Goal: Book appointment/travel/reservation

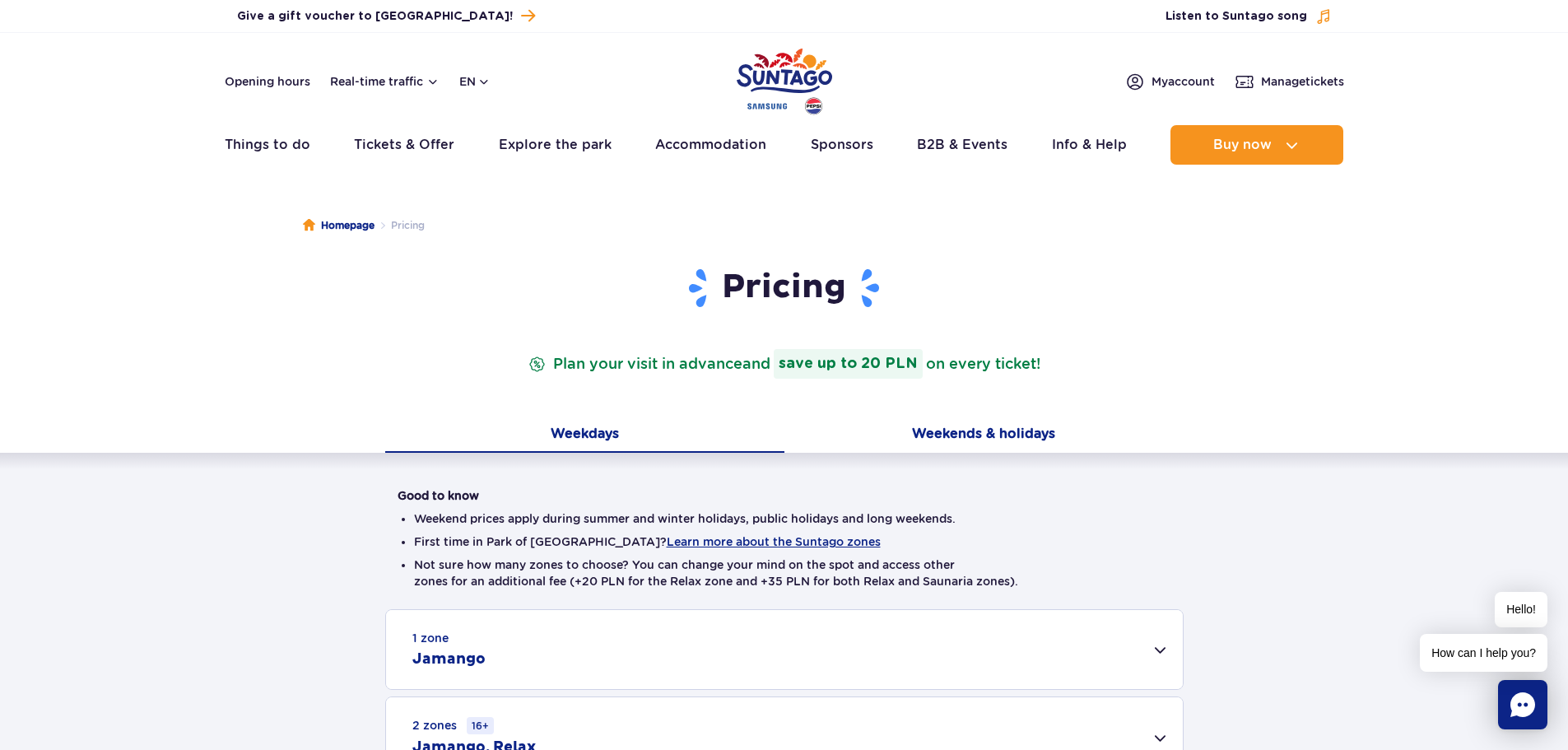
click at [1000, 432] on button "Weekends & holidays" at bounding box center [984, 435] width 399 height 35
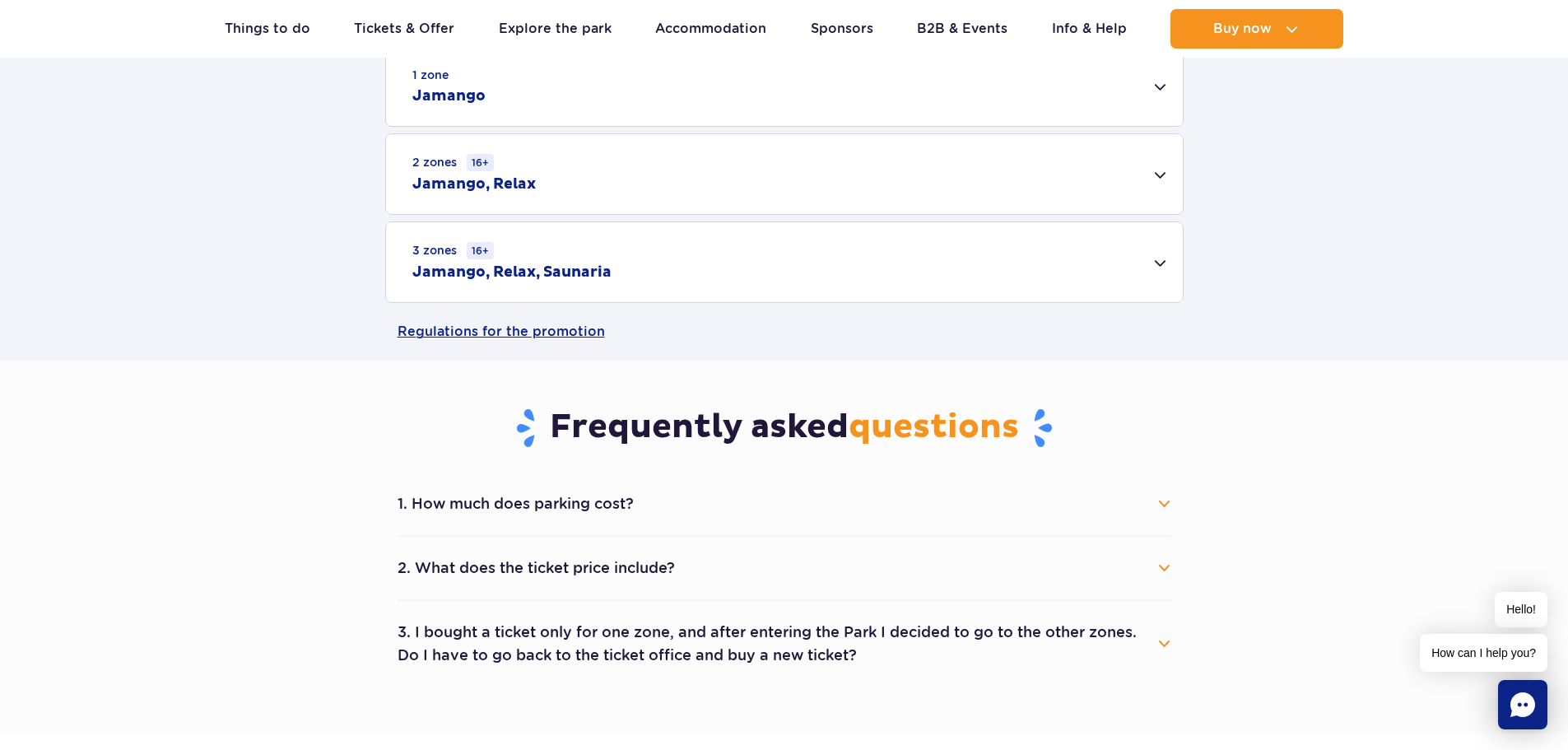
scroll to position [576, 0]
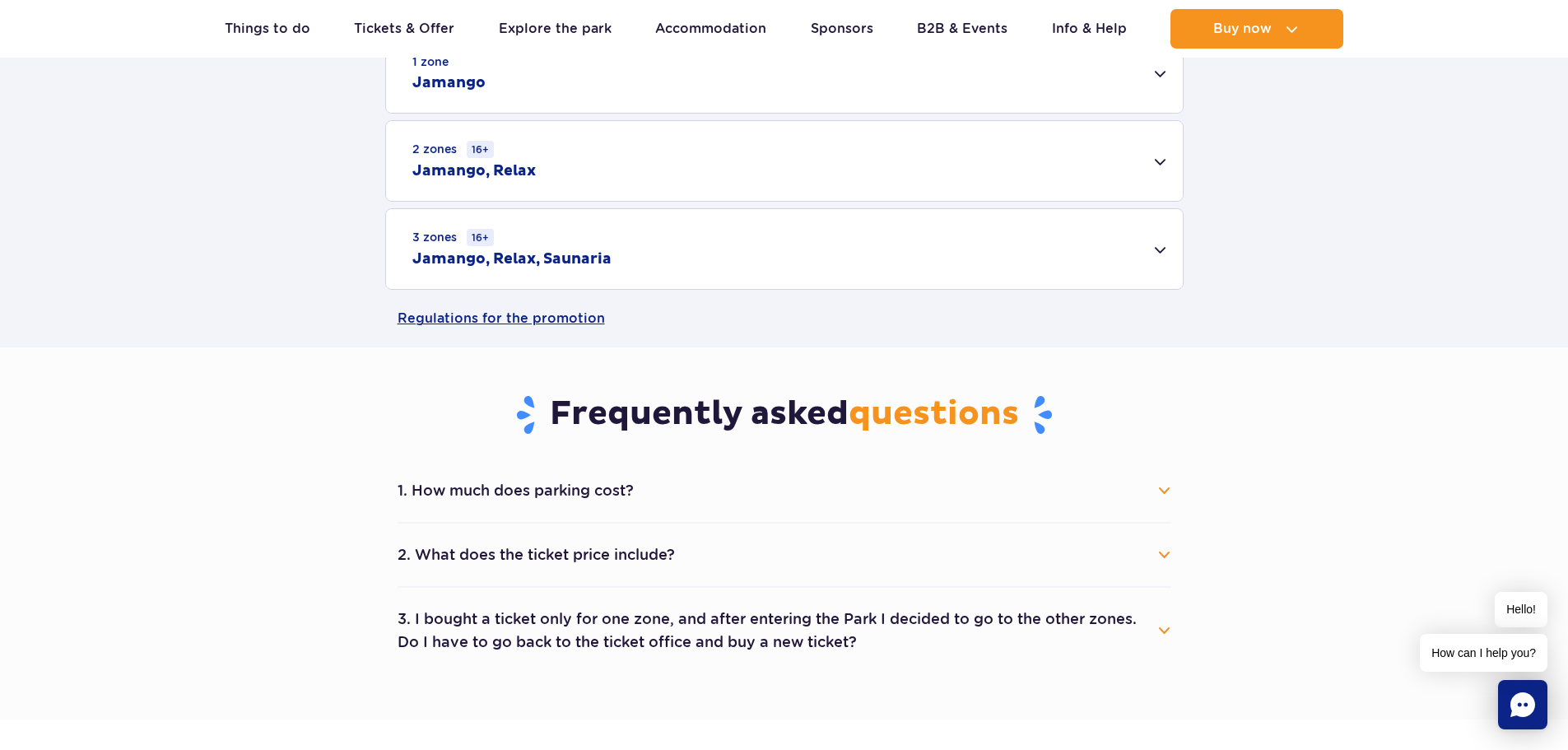
click at [1170, 497] on button "1. How much does parking cost?" at bounding box center [785, 490] width 774 height 36
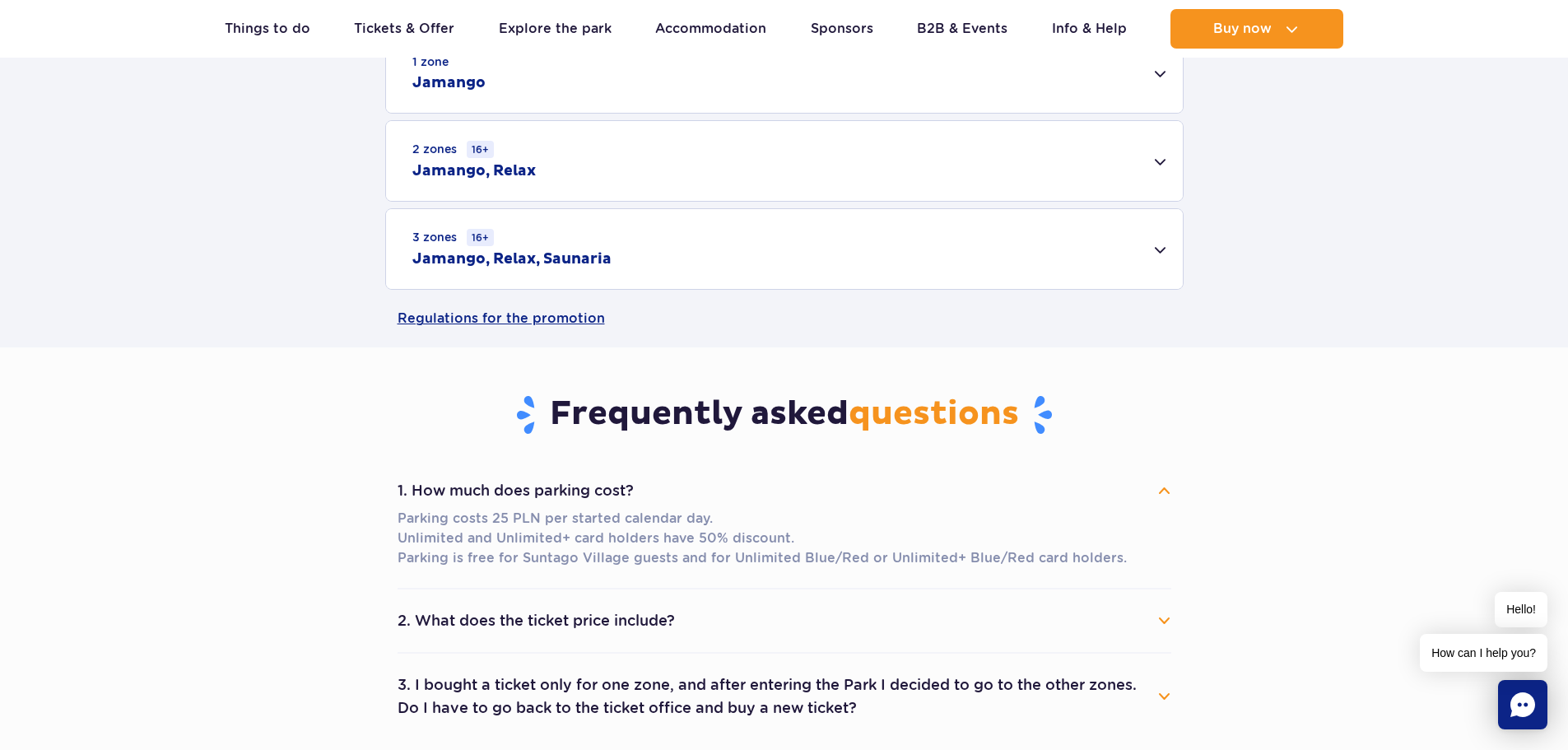
click at [1170, 497] on button "1. How much does parking cost?" at bounding box center [785, 490] width 774 height 36
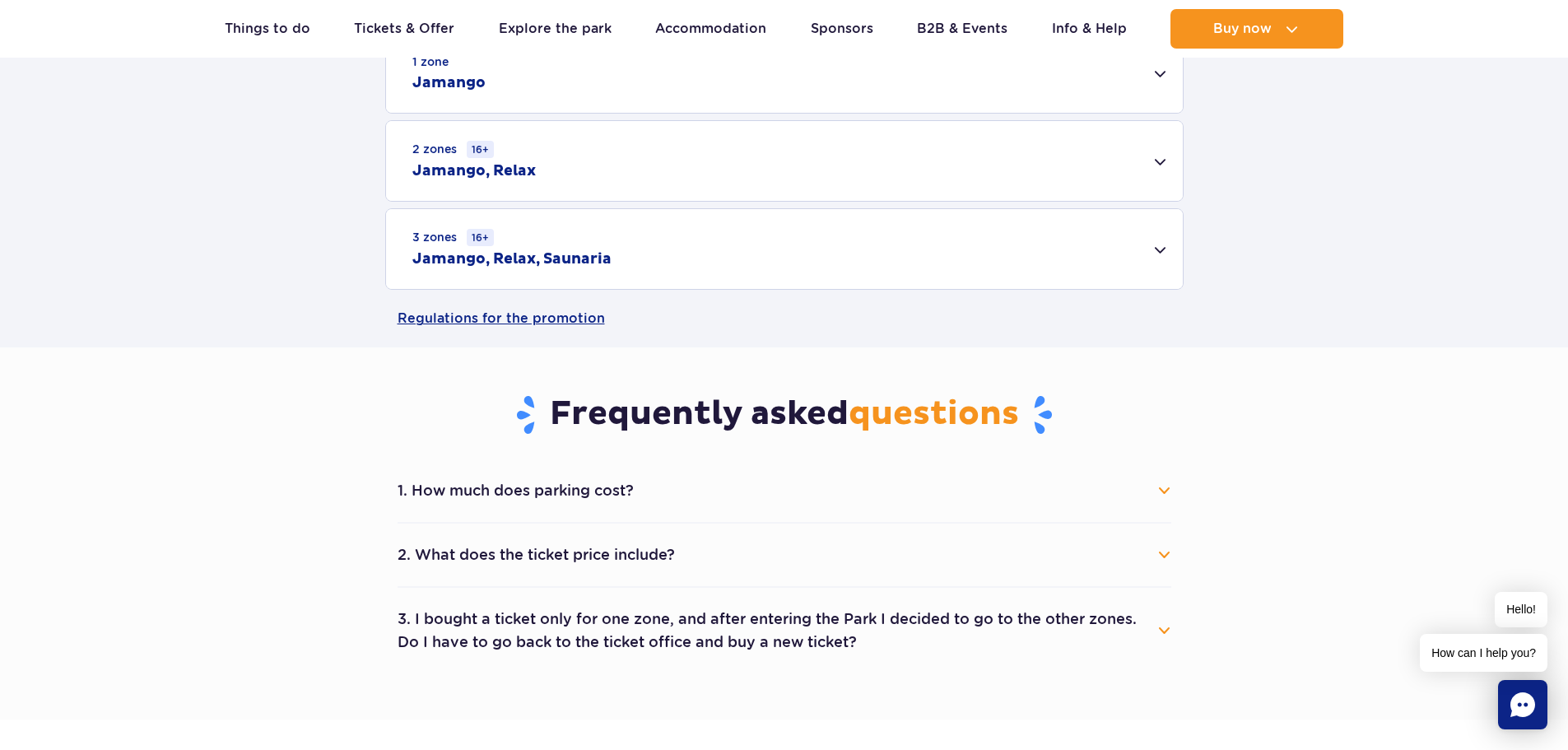
click at [1170, 554] on button "2. What does the ticket price include?" at bounding box center [785, 554] width 774 height 36
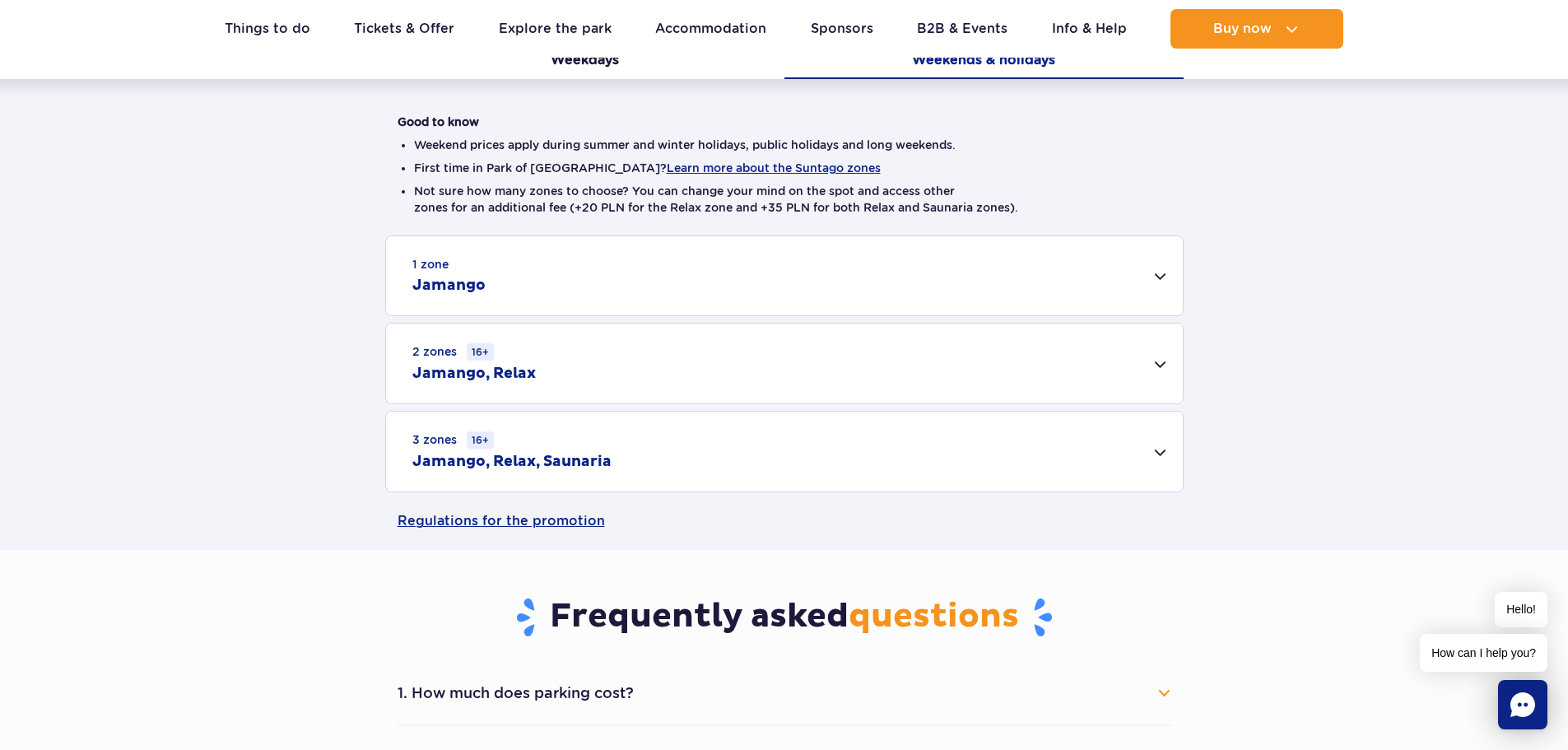
scroll to position [330, 0]
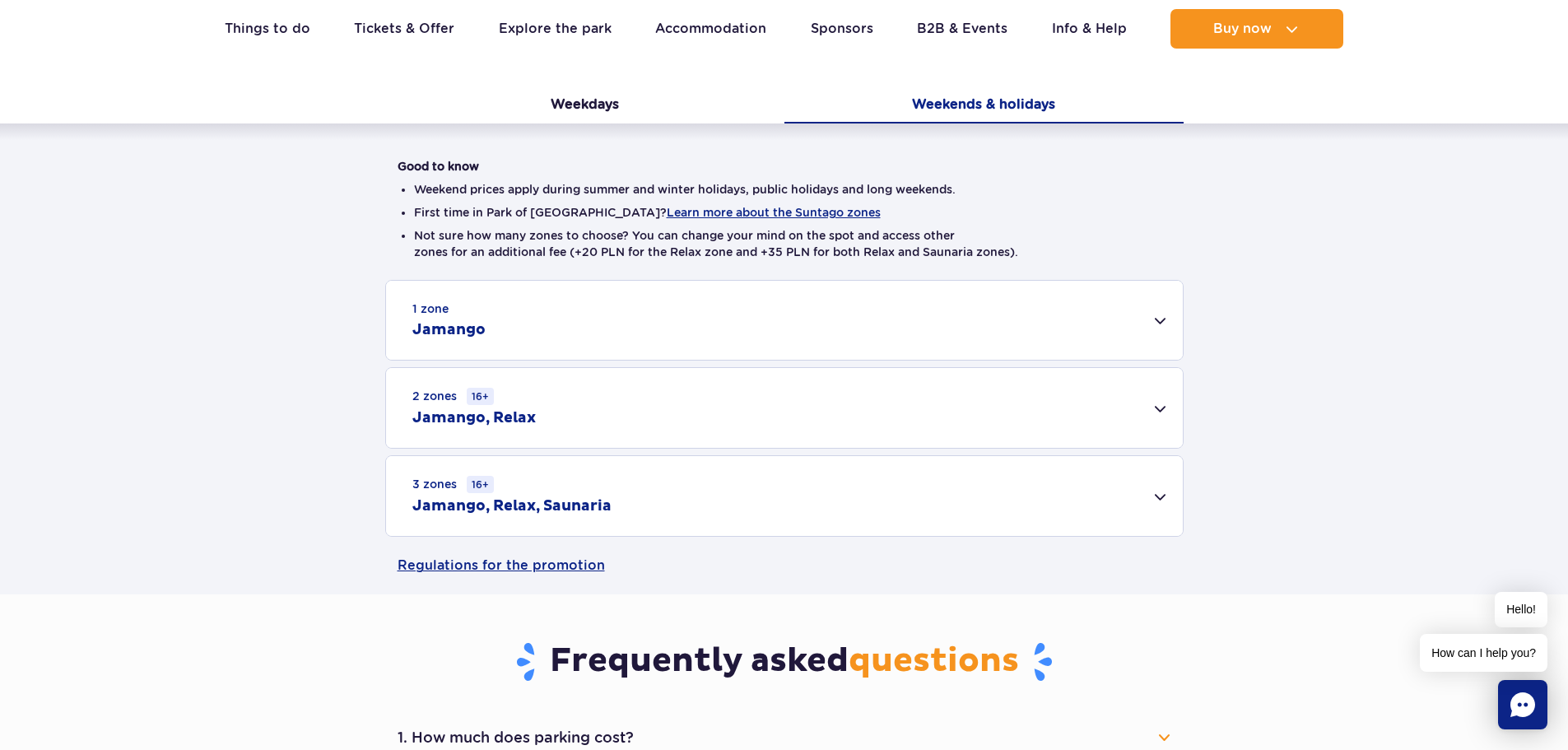
click at [1164, 317] on div "1 zone Jamango" at bounding box center [784, 319] width 797 height 79
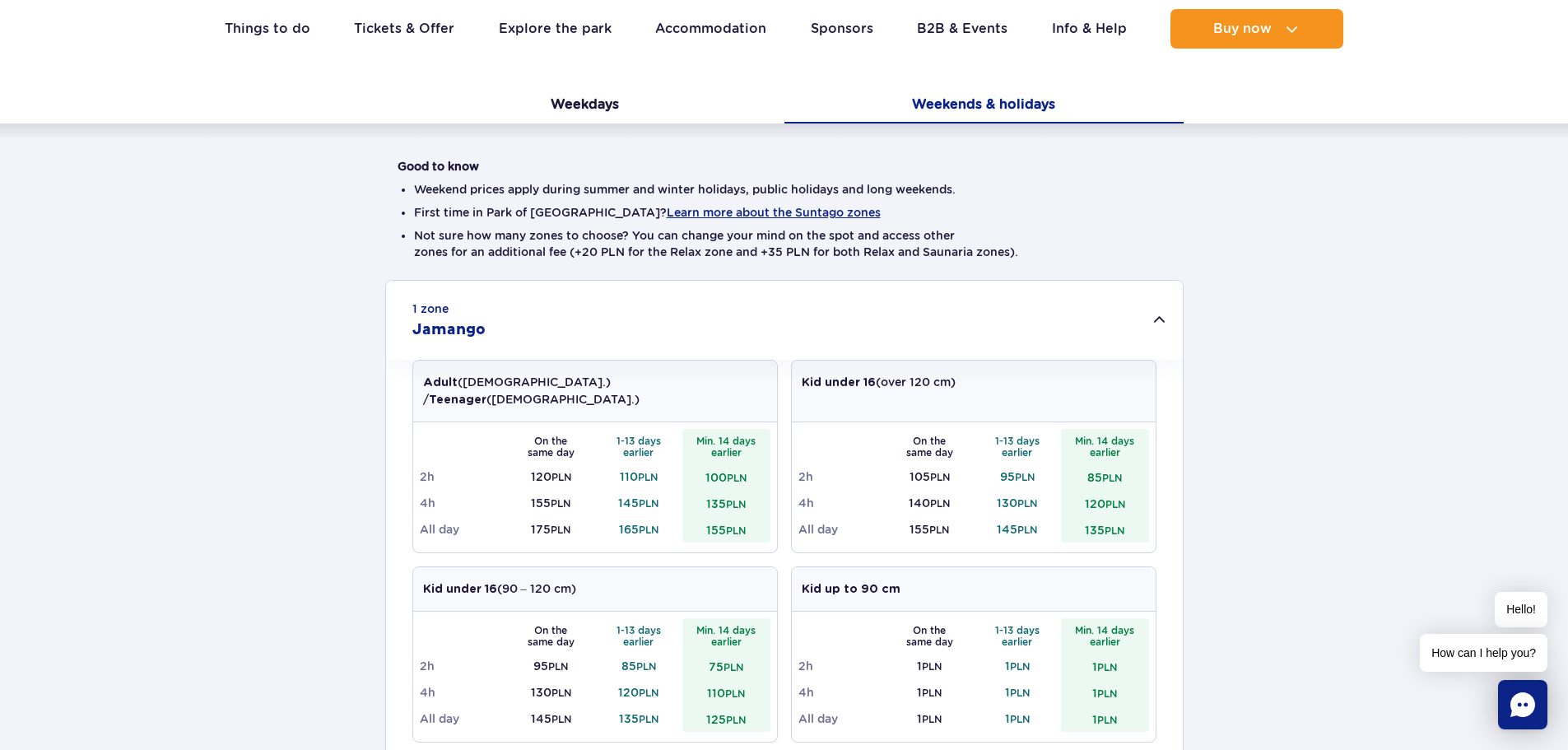
click at [1164, 317] on div "1 zone Jamango" at bounding box center [784, 319] width 797 height 79
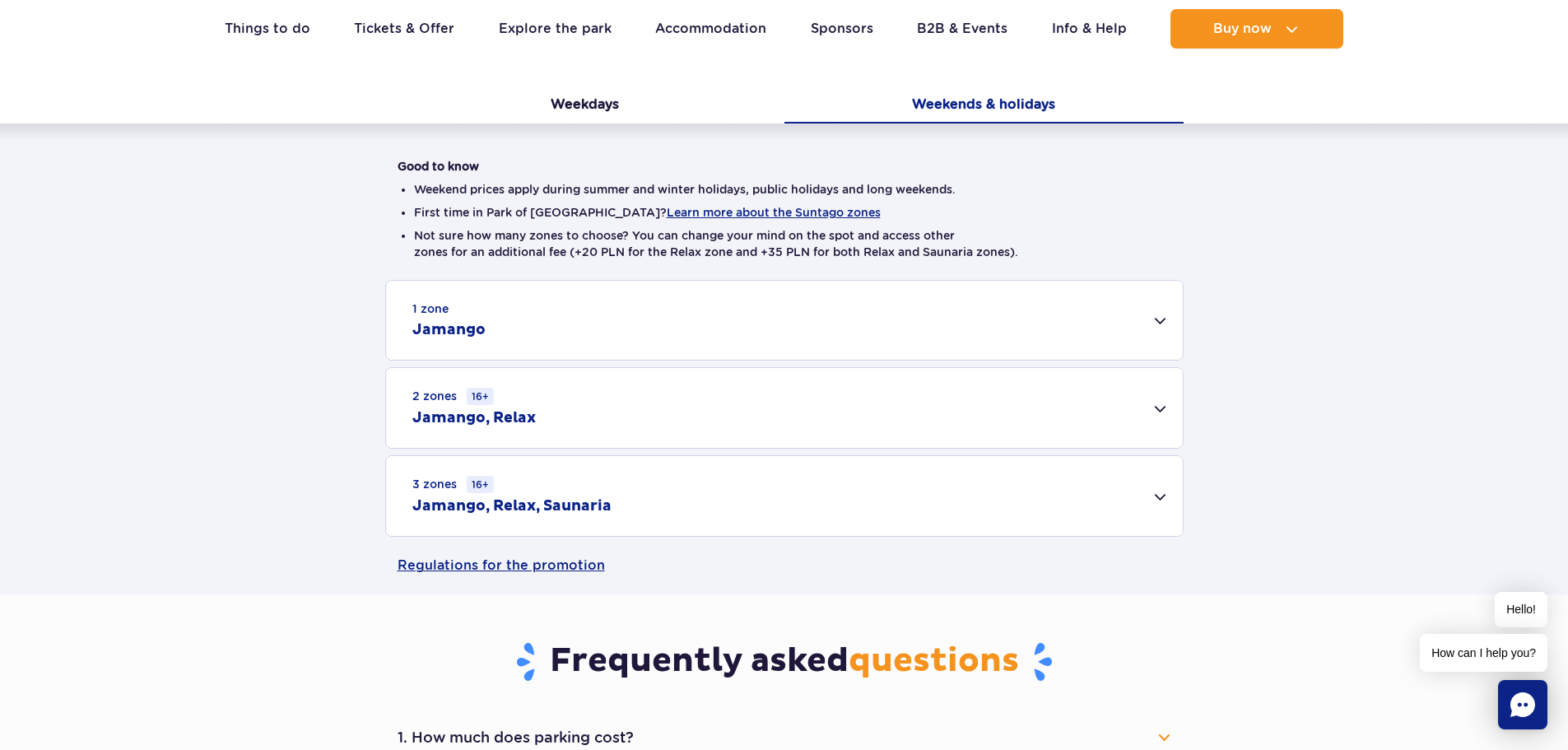
click at [1164, 317] on div "1 zone Jamango" at bounding box center [784, 319] width 797 height 79
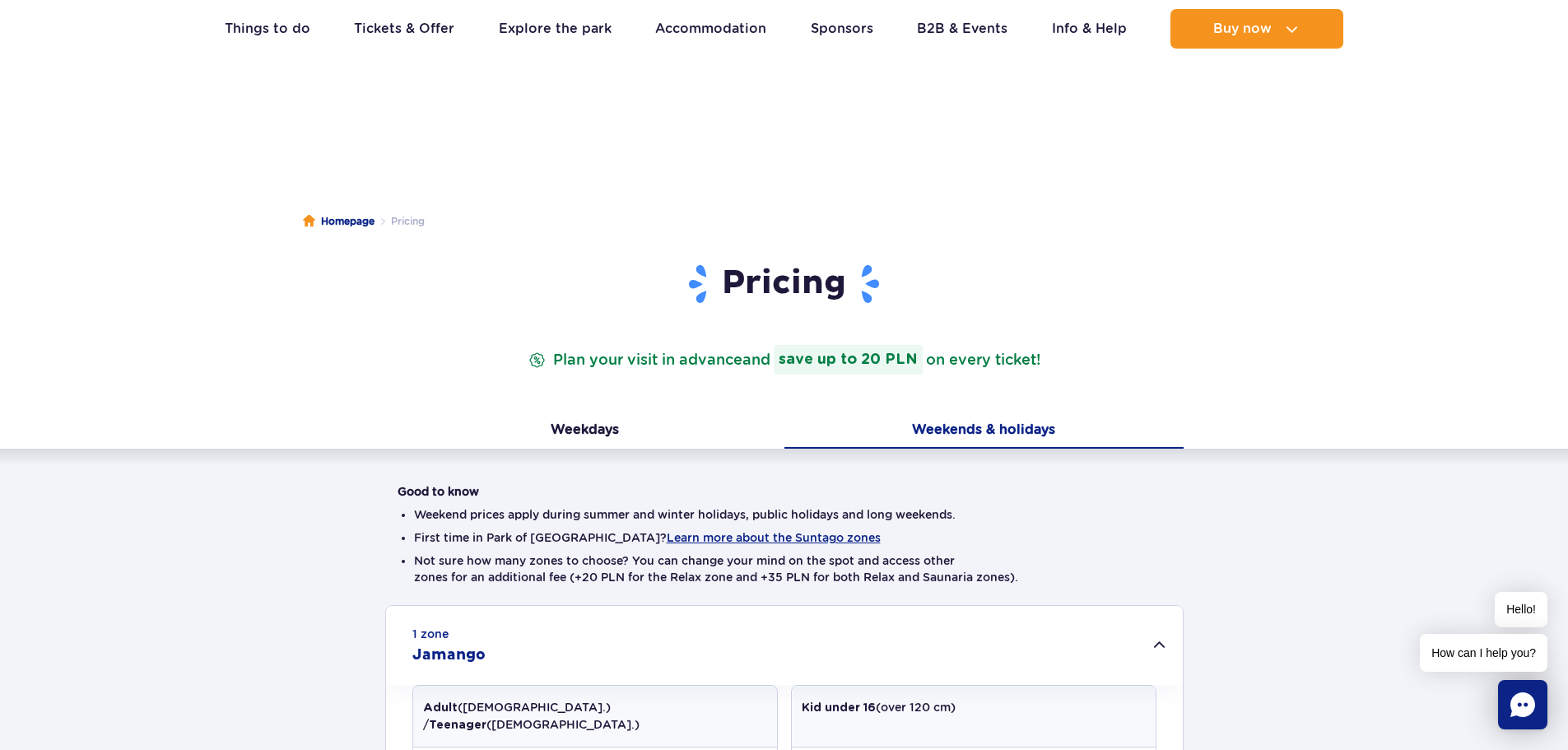
scroll to position [0, 0]
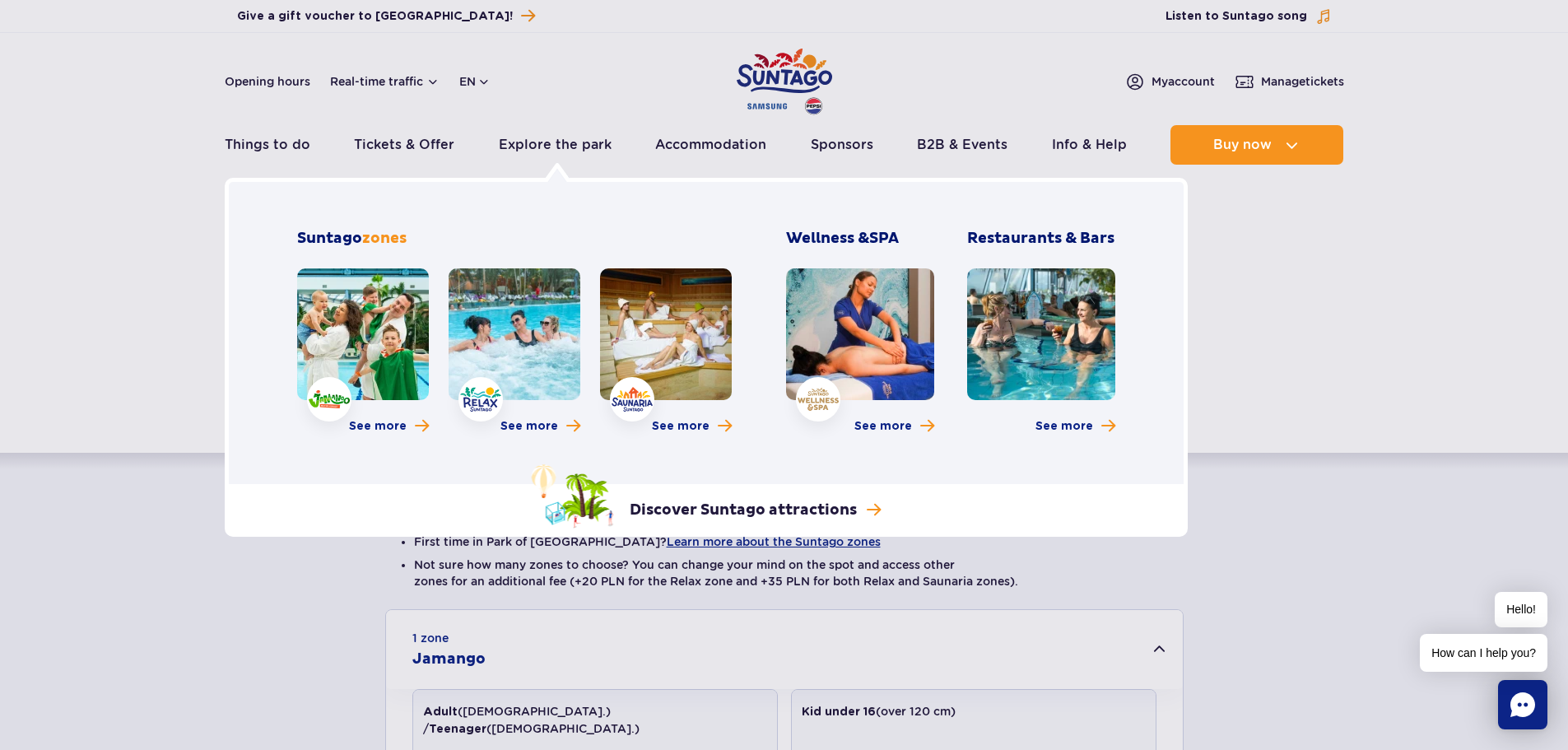
click at [511, 325] on link at bounding box center [515, 334] width 132 height 131
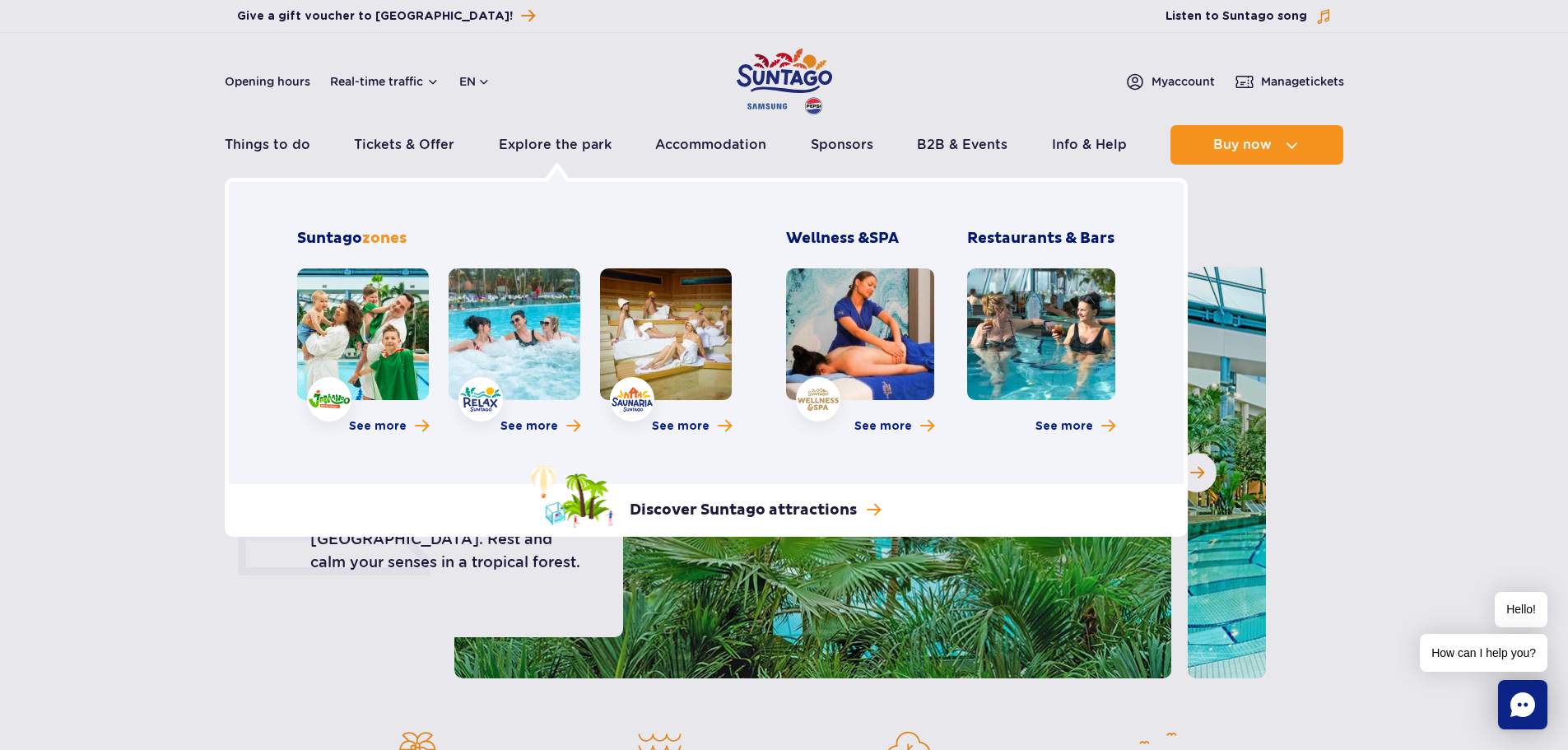
click at [369, 339] on link at bounding box center [363, 334] width 132 height 131
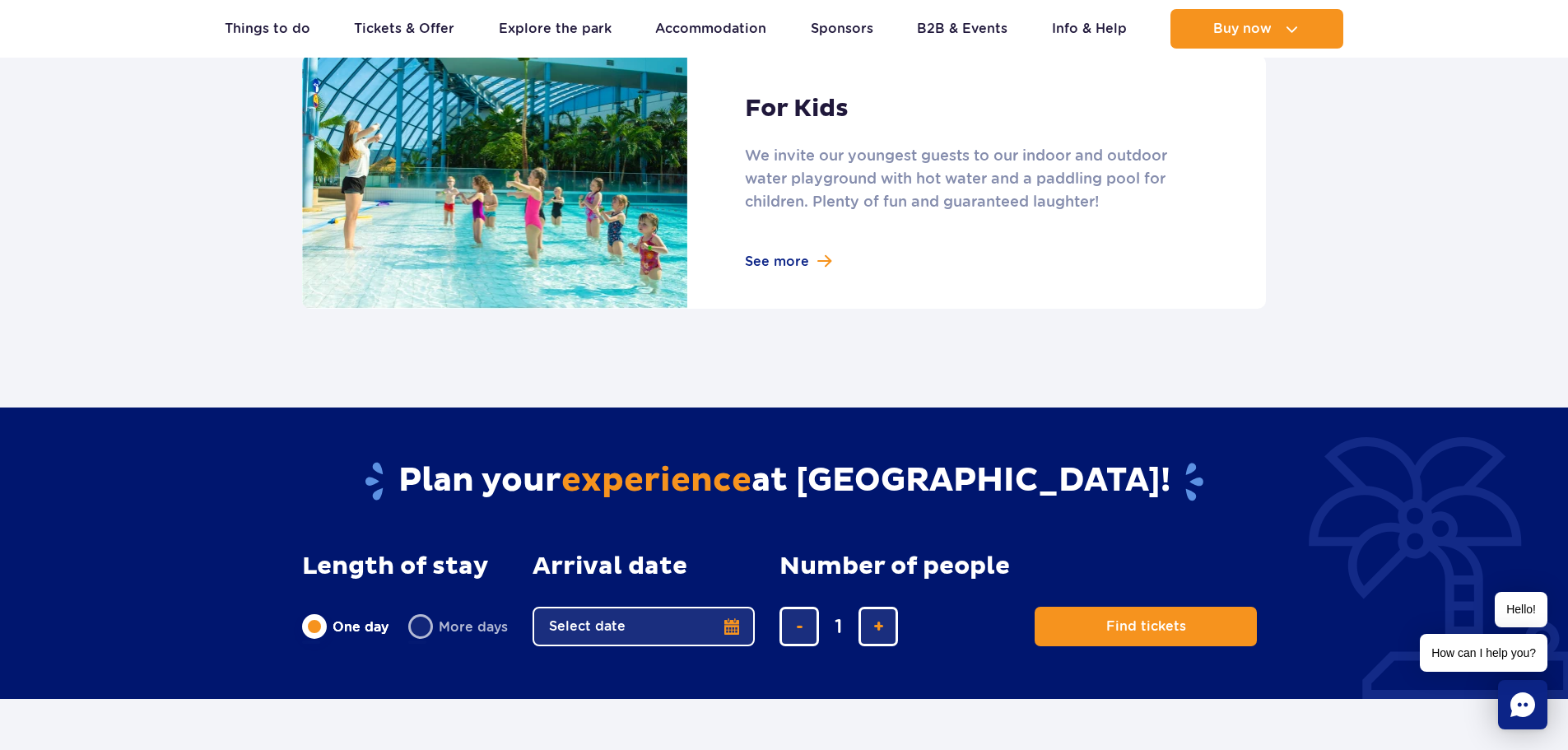
scroll to position [2058, 0]
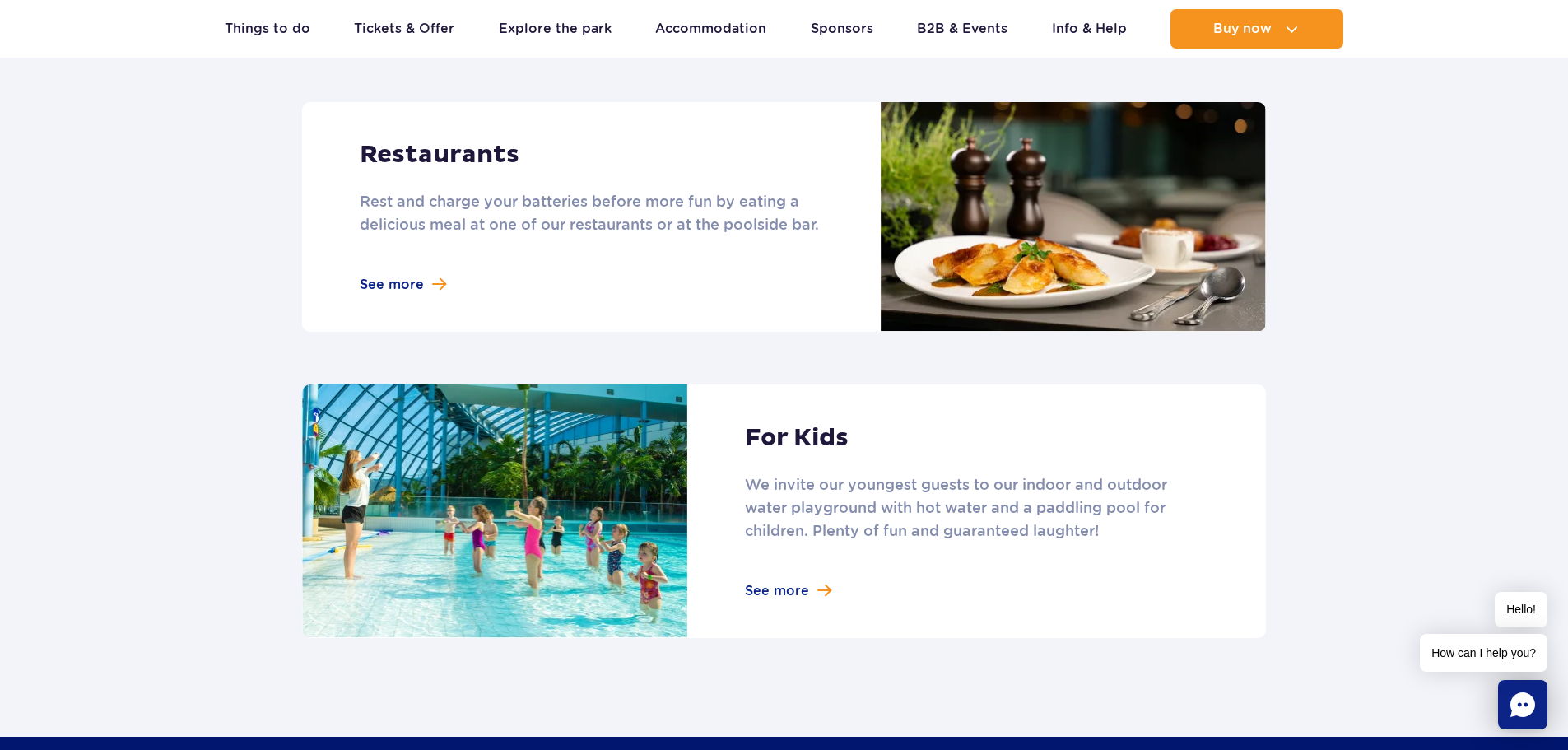
click at [417, 283] on link at bounding box center [784, 217] width 964 height 230
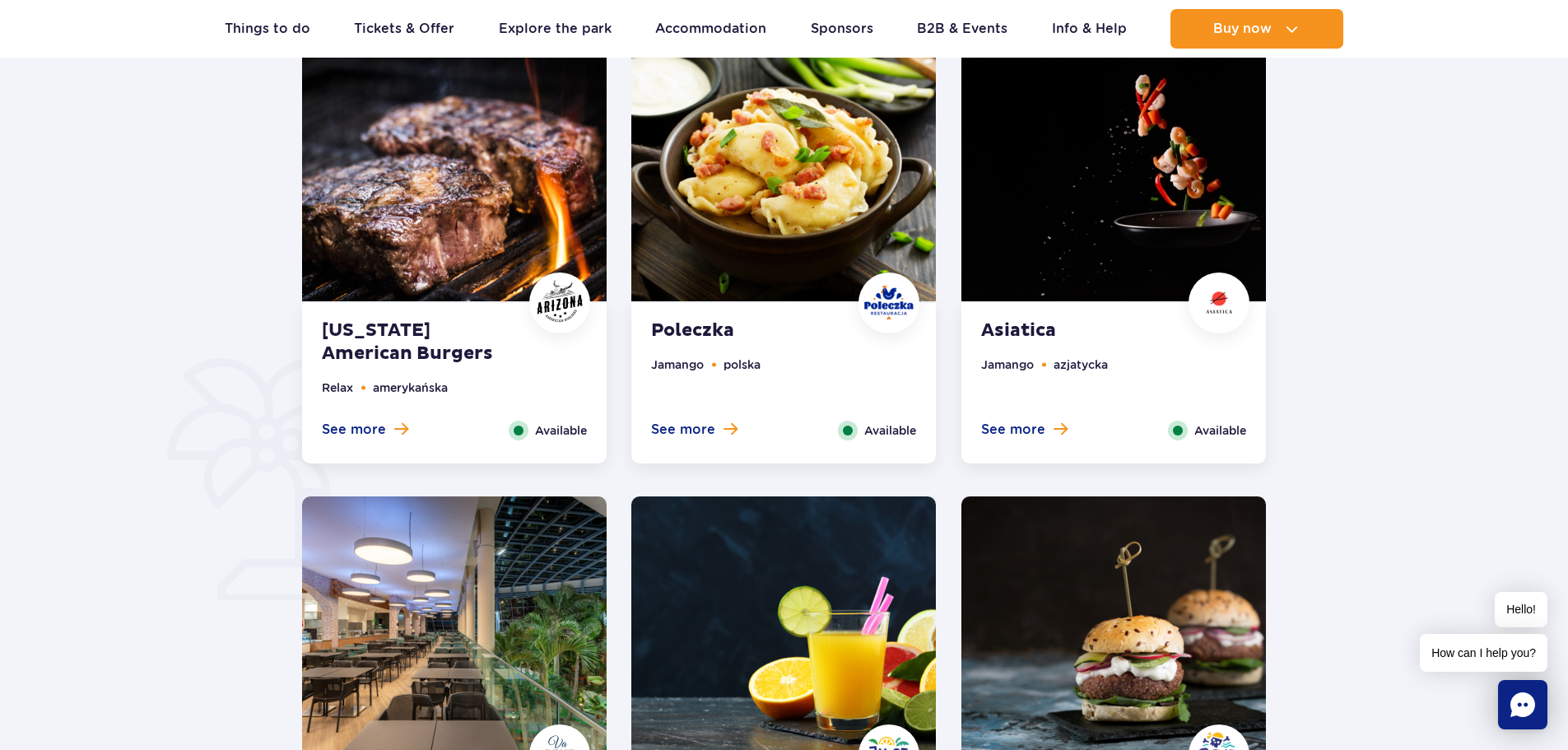
scroll to position [906, 0]
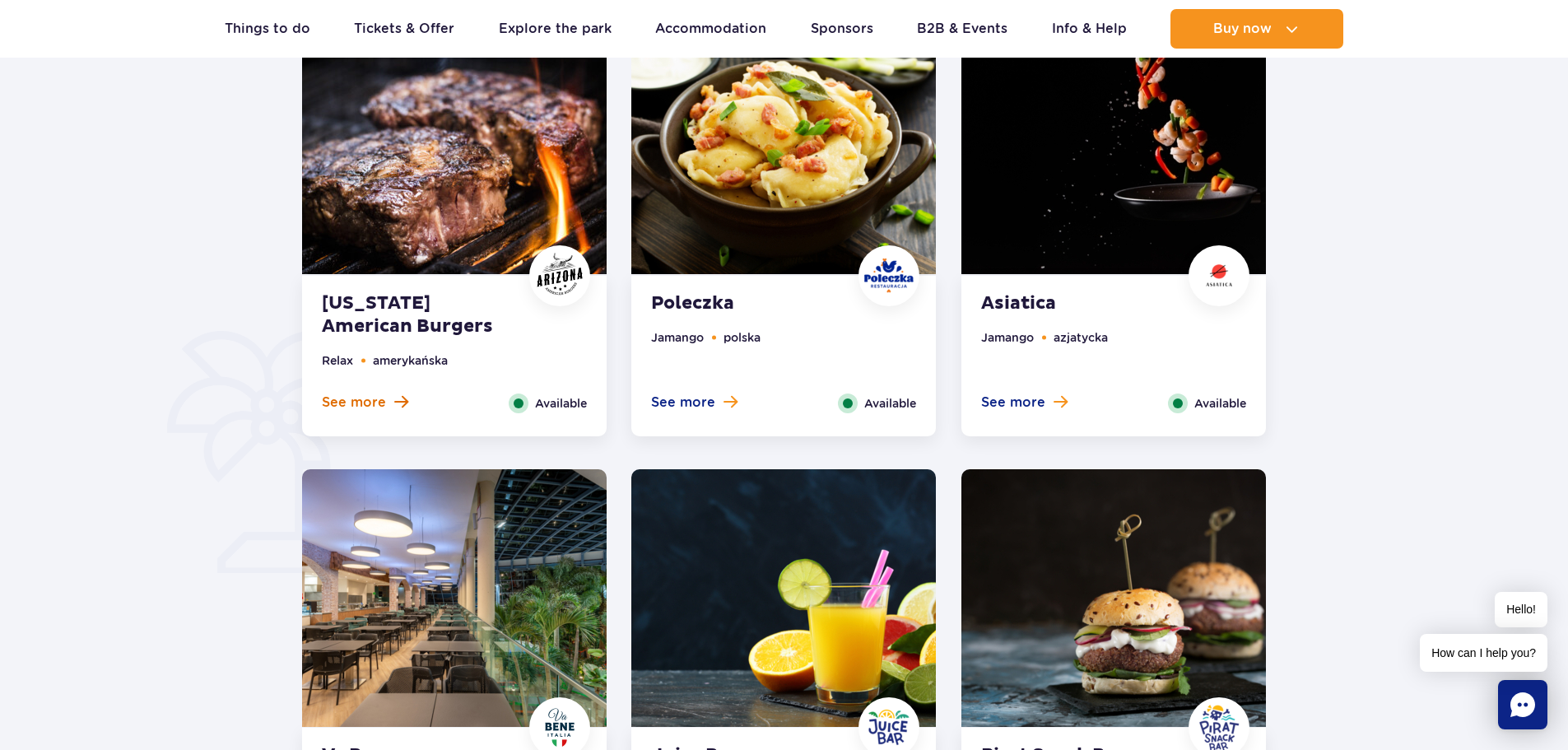
click at [347, 406] on span "See more" at bounding box center [354, 402] width 64 height 18
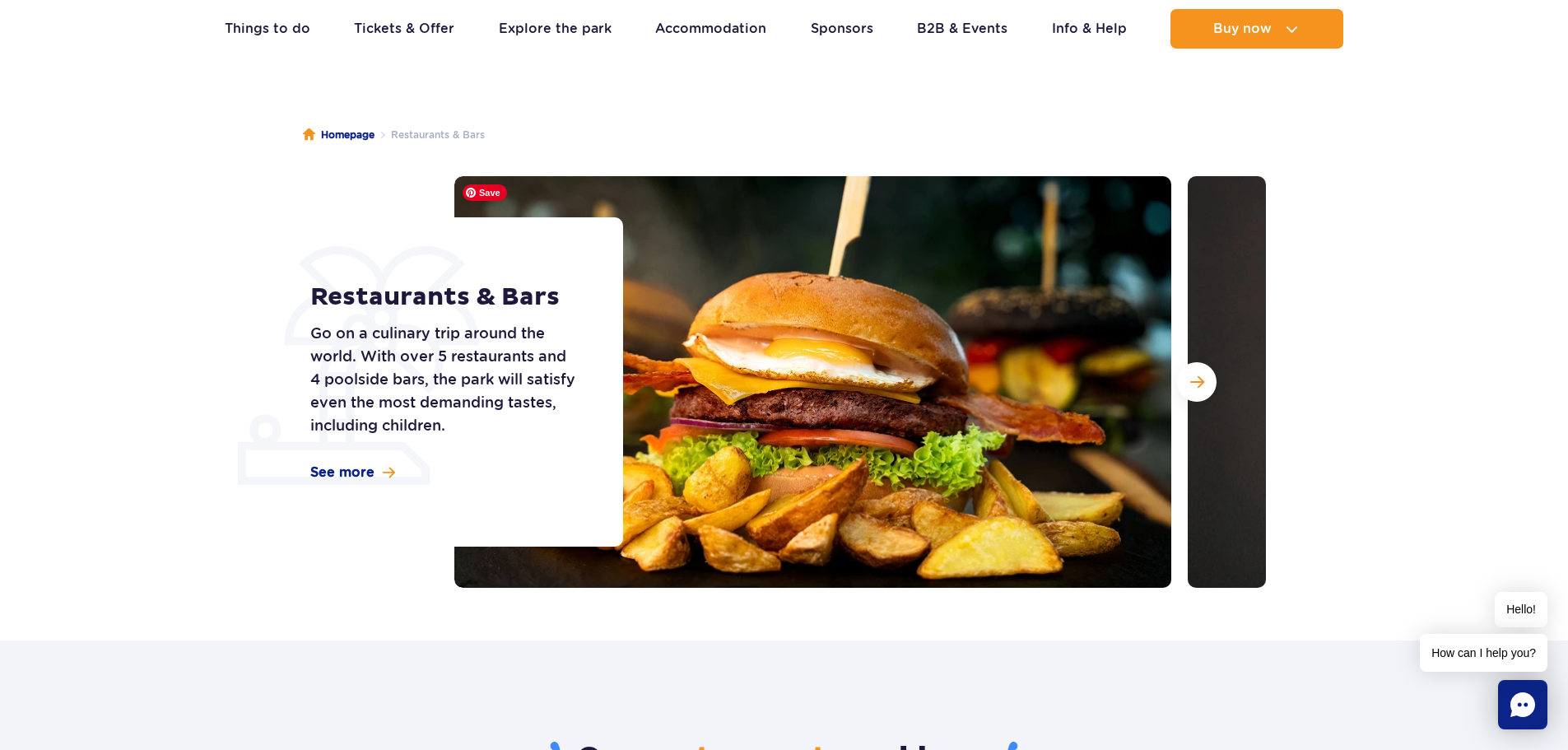
scroll to position [0, 0]
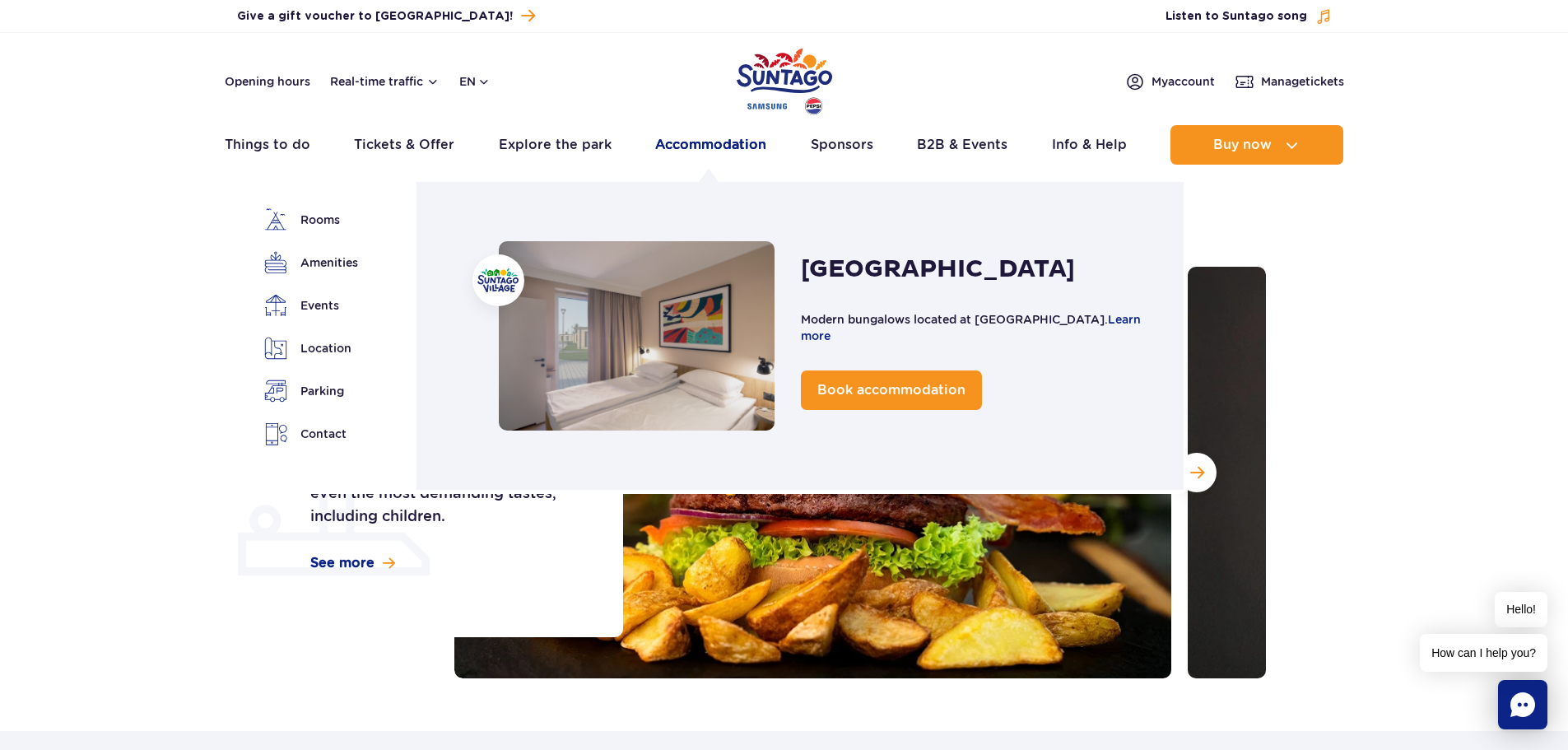
click at [702, 151] on link "Accommodation" at bounding box center [710, 145] width 111 height 40
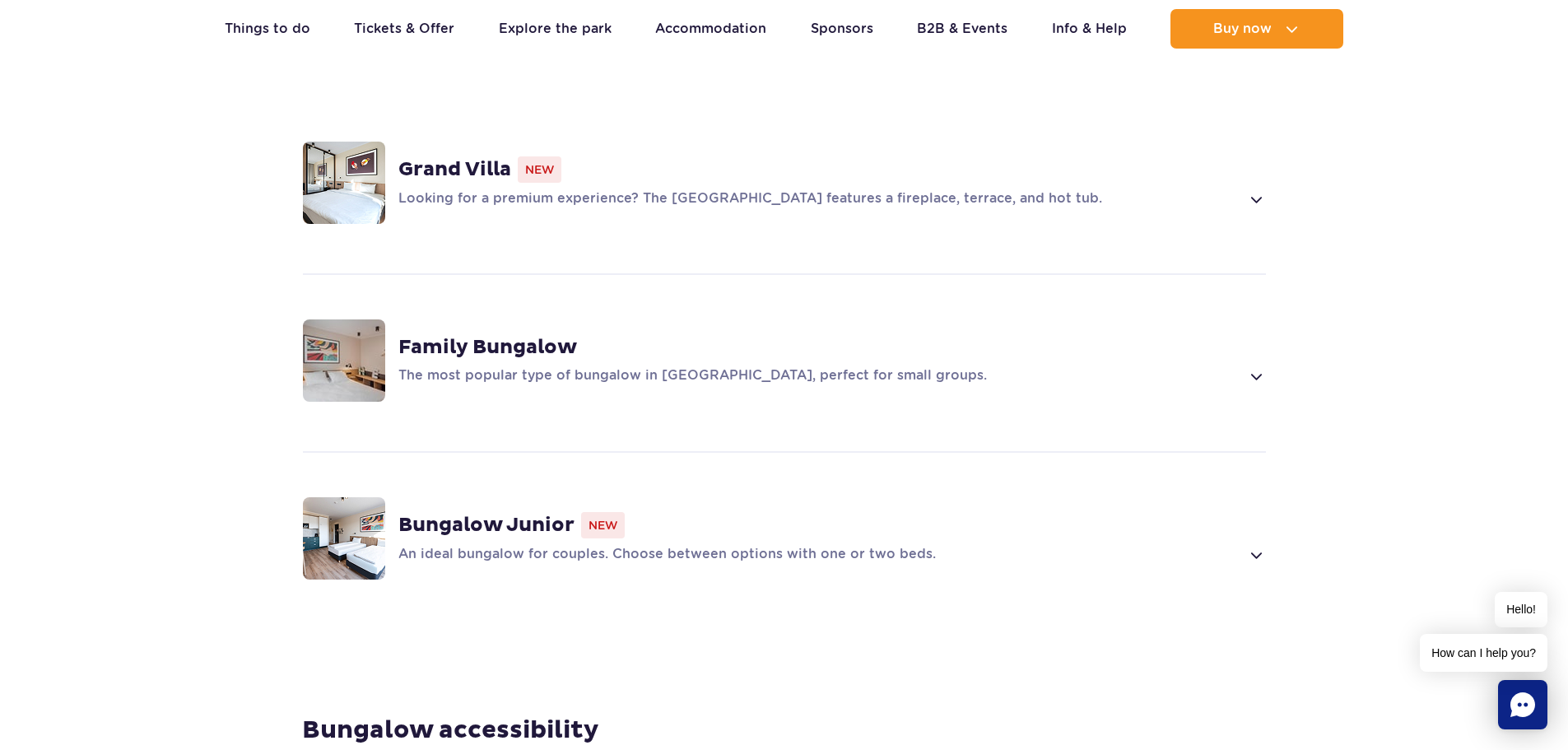
scroll to position [1317, 0]
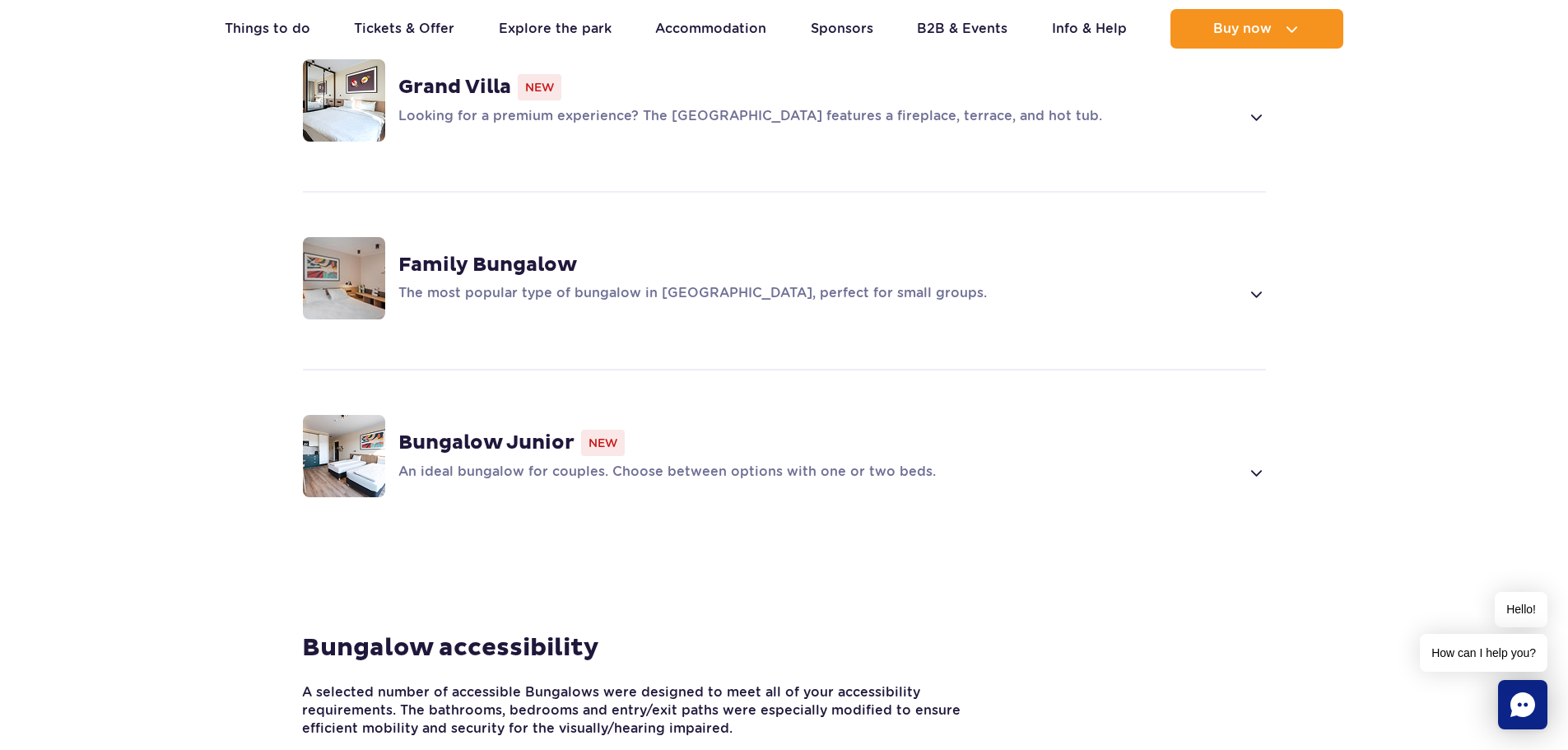
click at [1264, 284] on span at bounding box center [1256, 293] width 19 height 20
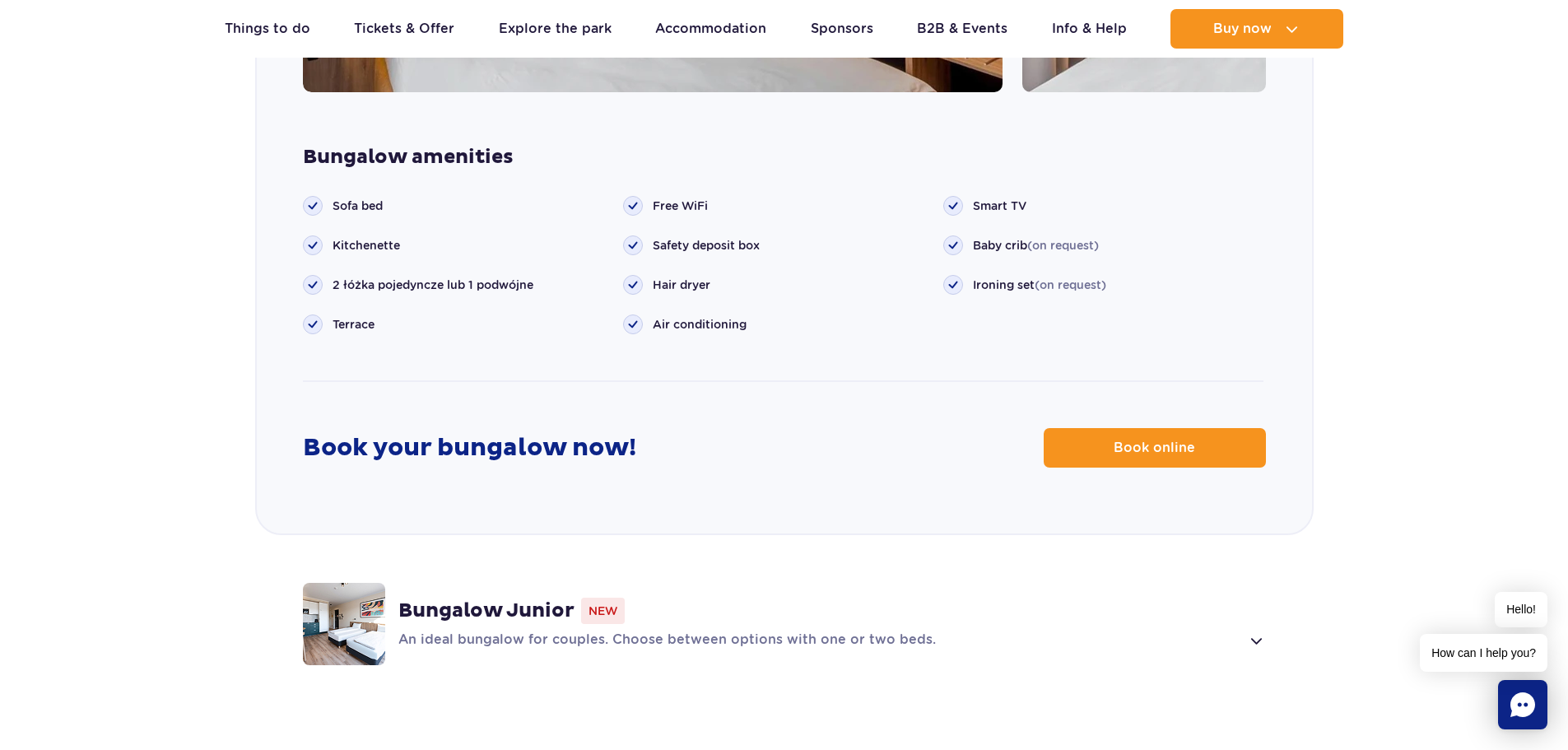
scroll to position [2065, 0]
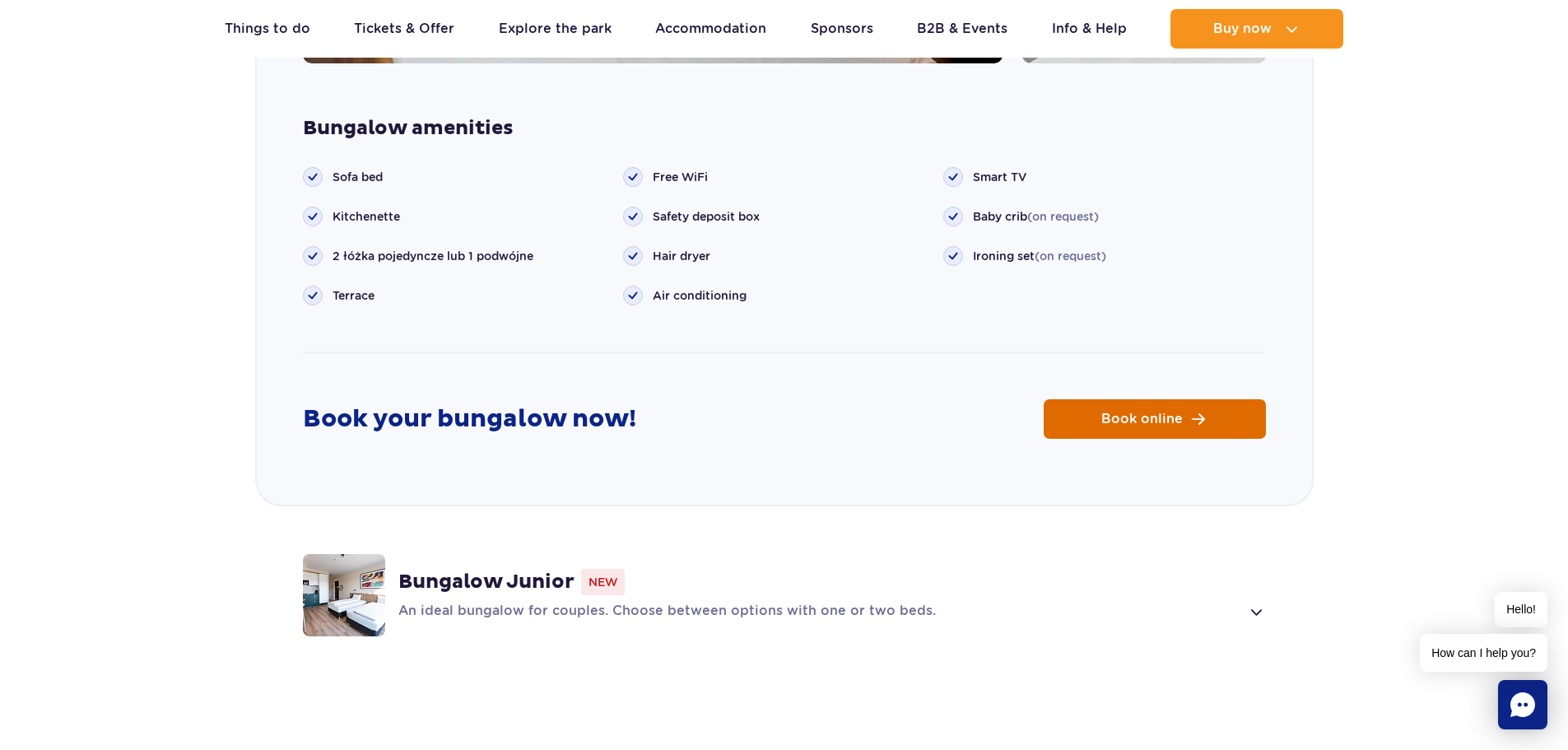
click at [1186, 401] on link "Book online" at bounding box center [1154, 419] width 222 height 40
click at [748, 30] on link "Accommodation" at bounding box center [710, 29] width 111 height 40
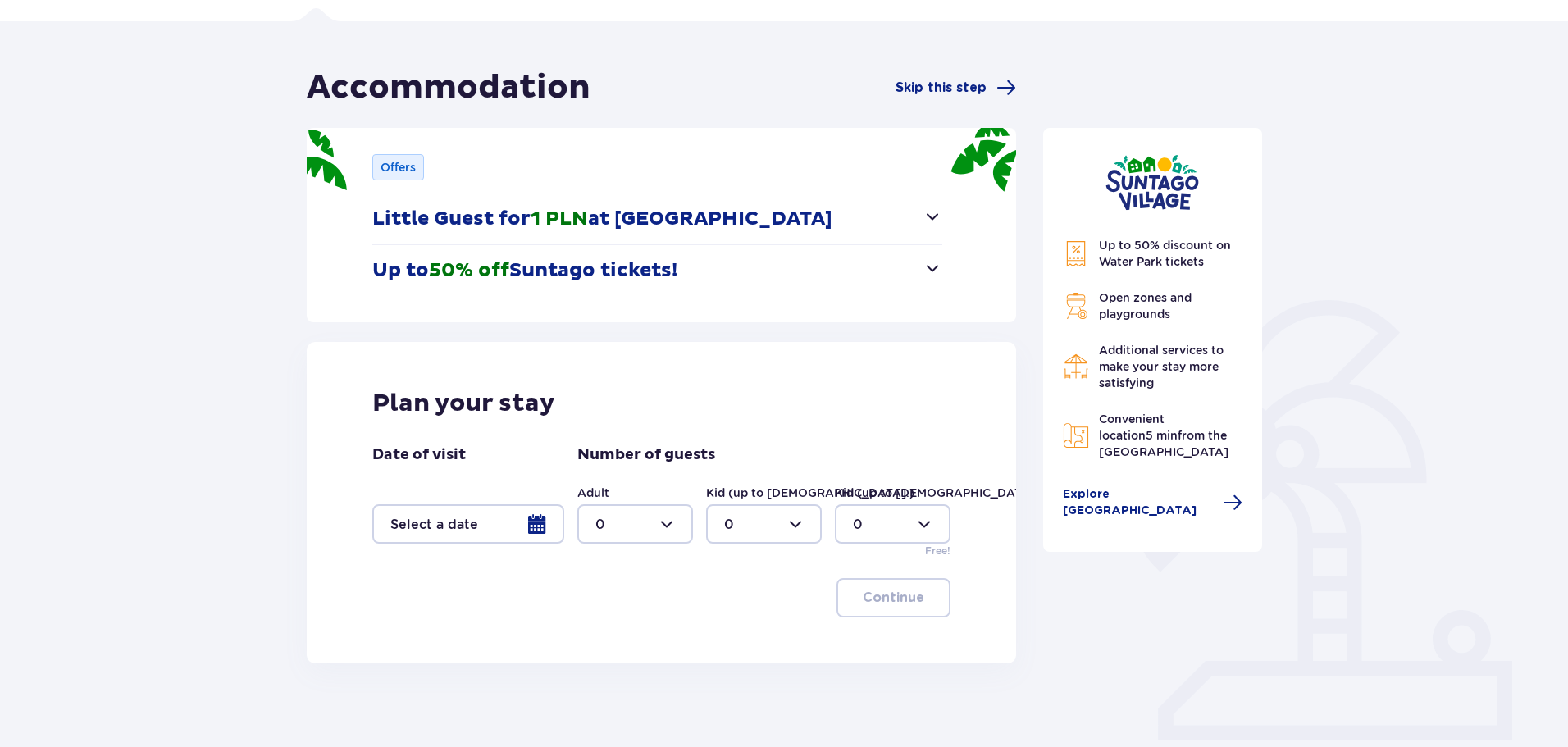
scroll to position [196, 0]
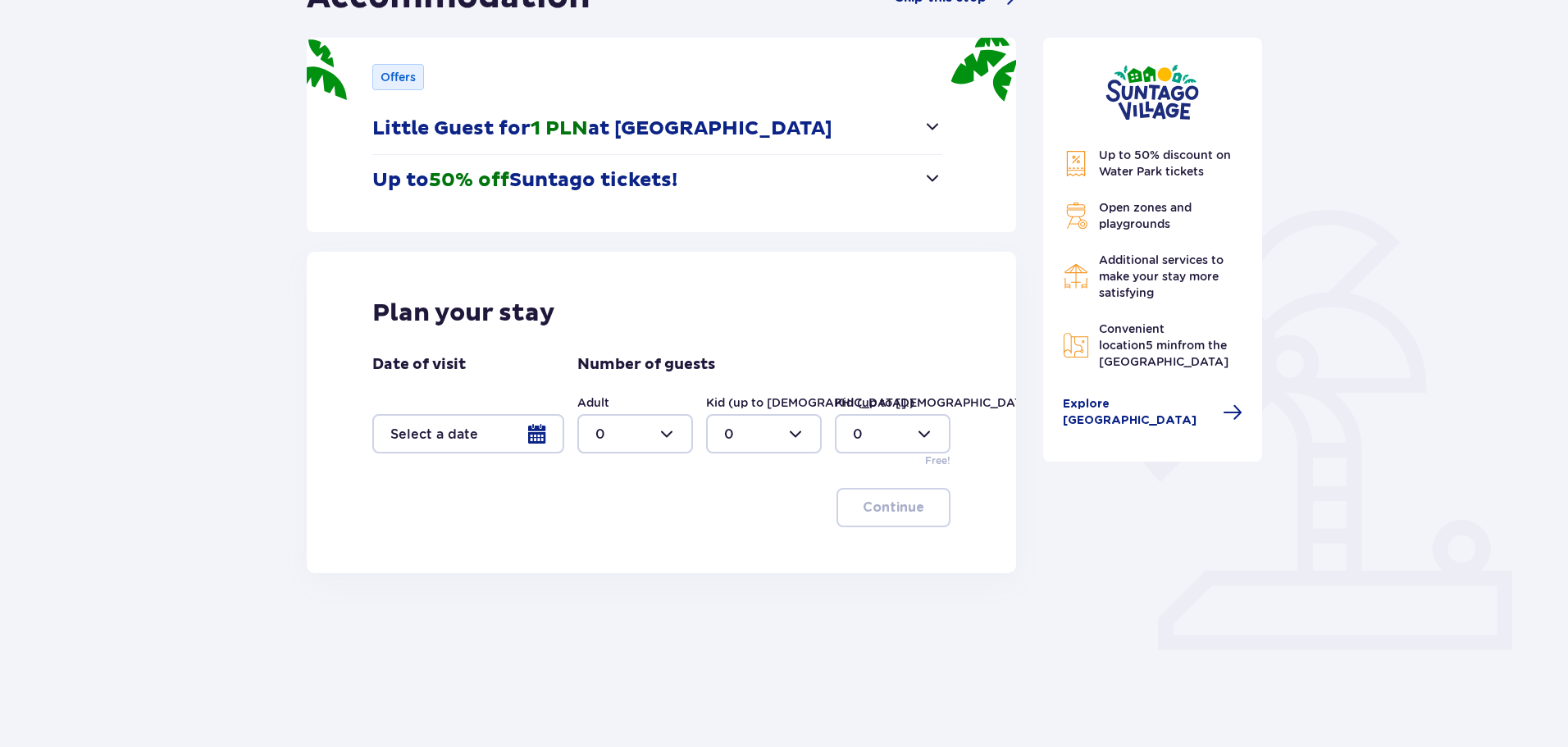
click at [531, 436] on div at bounding box center [468, 433] width 192 height 40
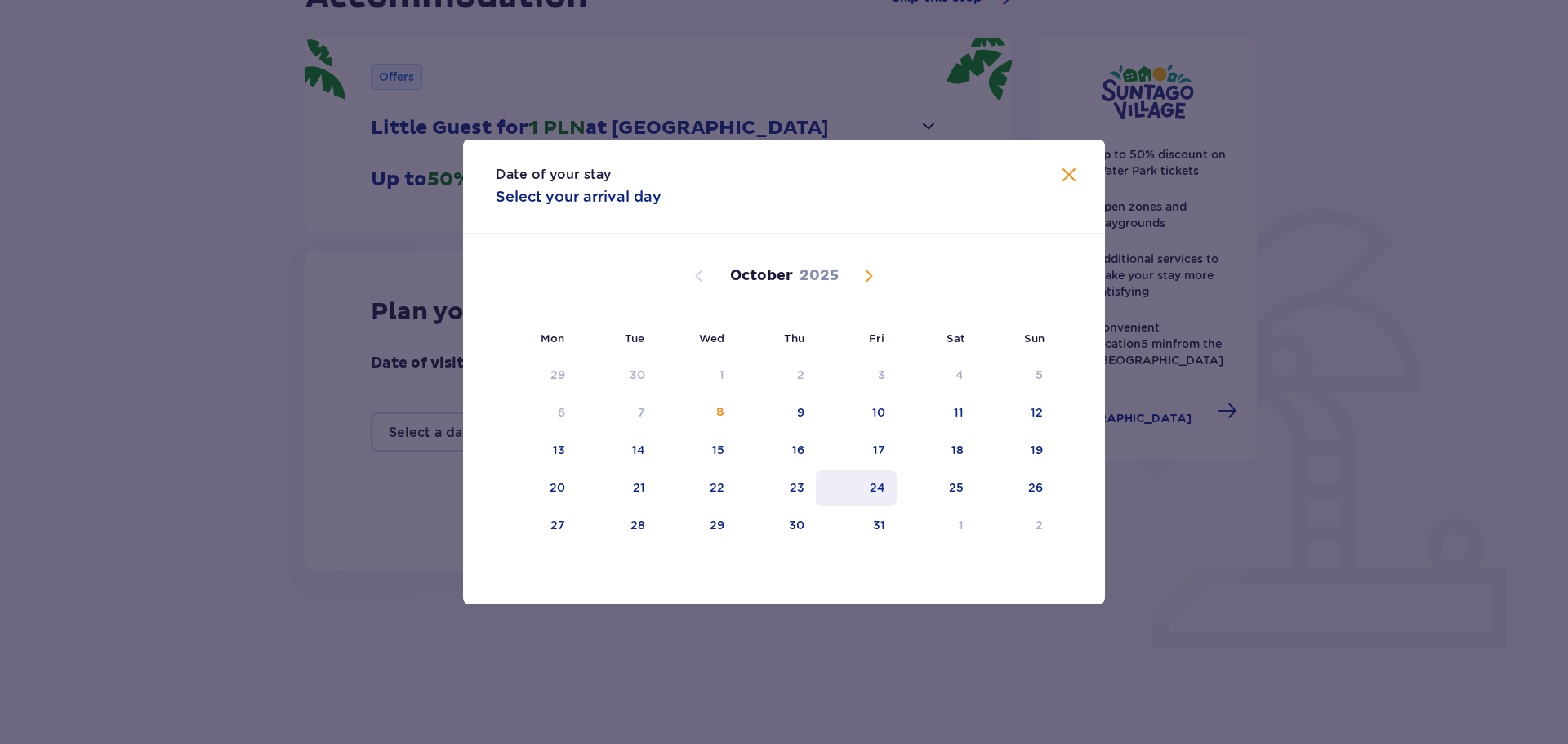
click at [887, 486] on div "24" at bounding box center [856, 488] width 81 height 36
click at [1018, 486] on div "26" at bounding box center [1014, 488] width 79 height 36
type input "24.10.25 - 26.10.25"
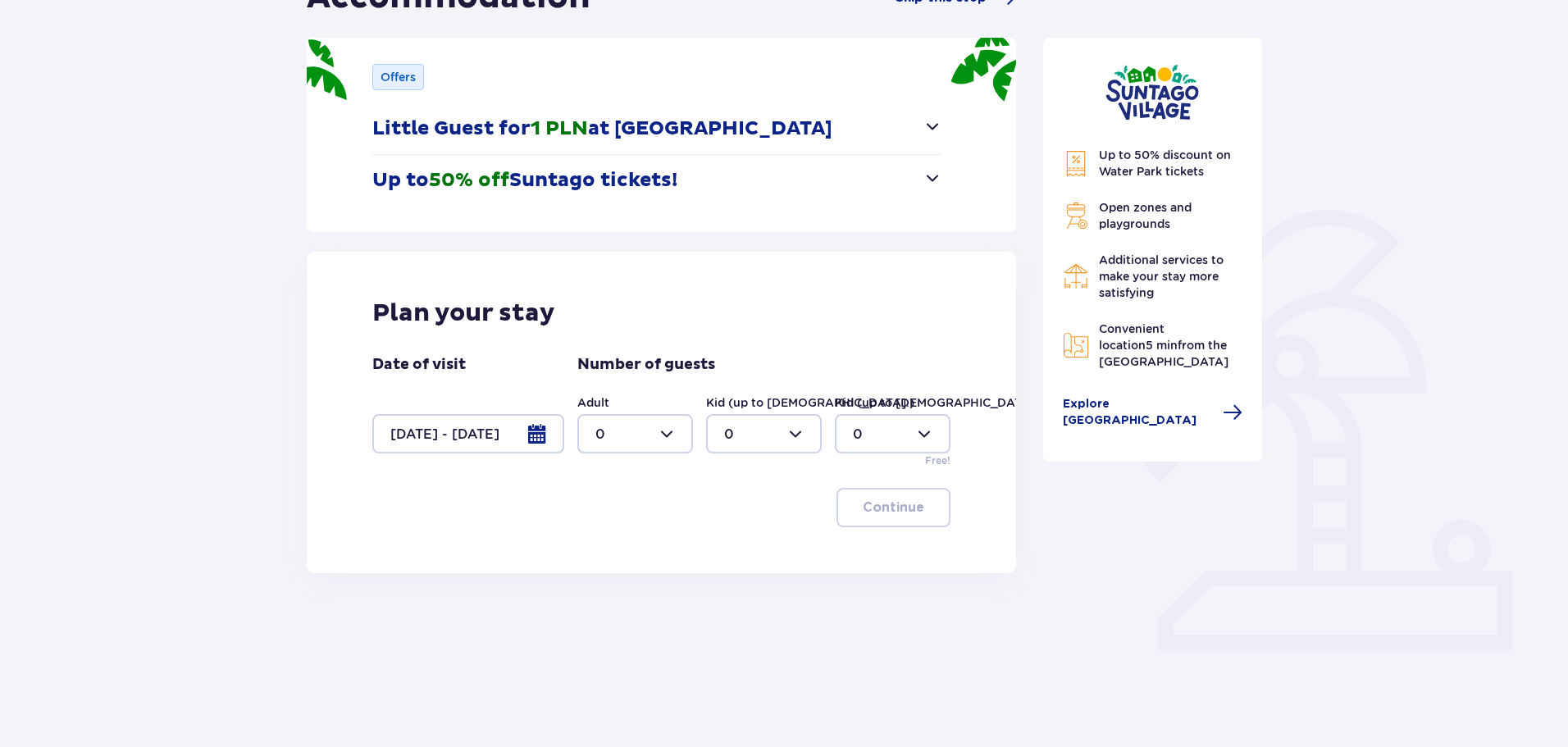
click at [659, 426] on div at bounding box center [635, 433] width 116 height 40
click at [610, 549] on div "2" at bounding box center [635, 552] width 79 height 18
type input "2"
click at [806, 437] on div at bounding box center [764, 433] width 116 height 40
click at [723, 557] on span "2" at bounding box center [764, 552] width 112 height 34
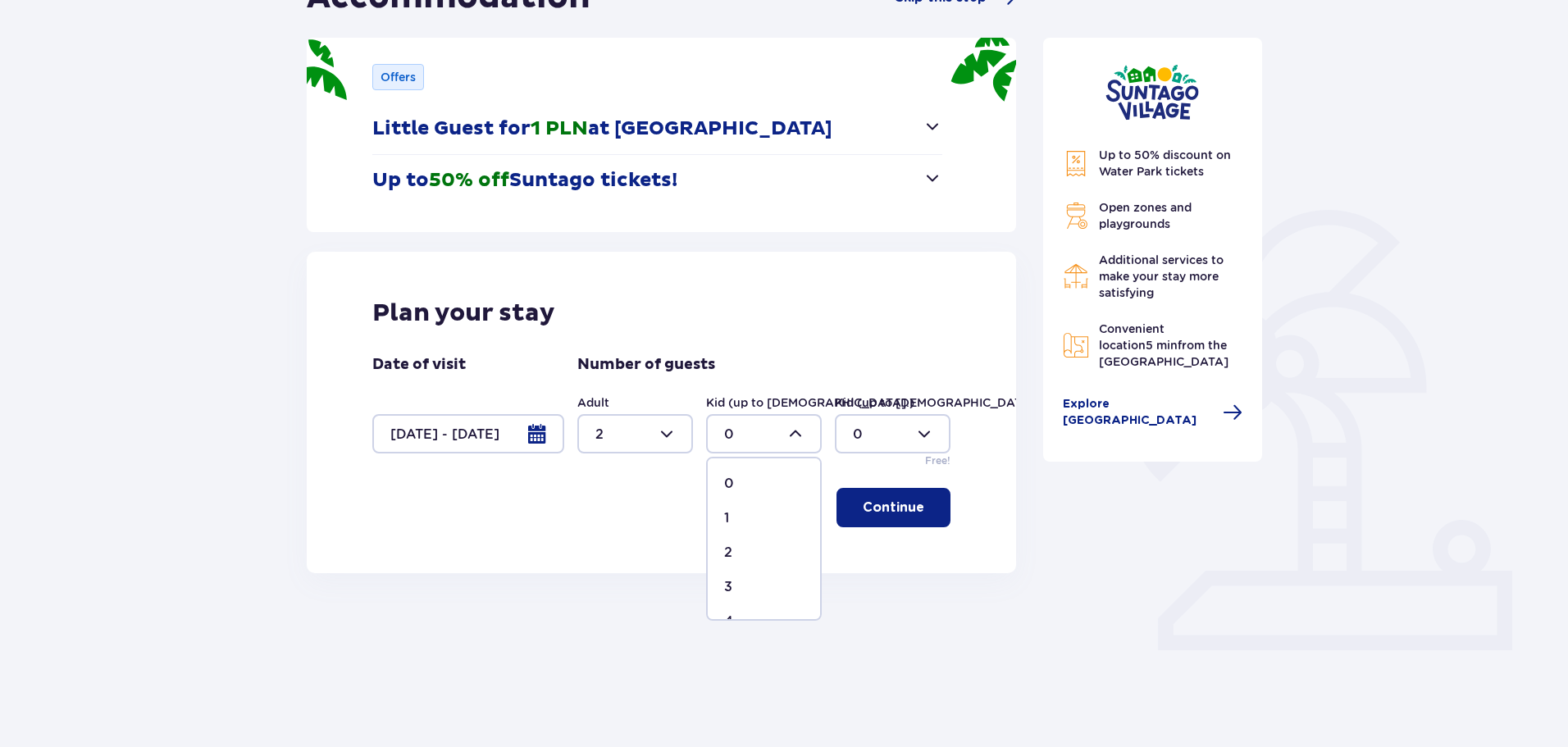
type input "2"
click at [882, 509] on p "Continue" at bounding box center [893, 507] width 61 height 18
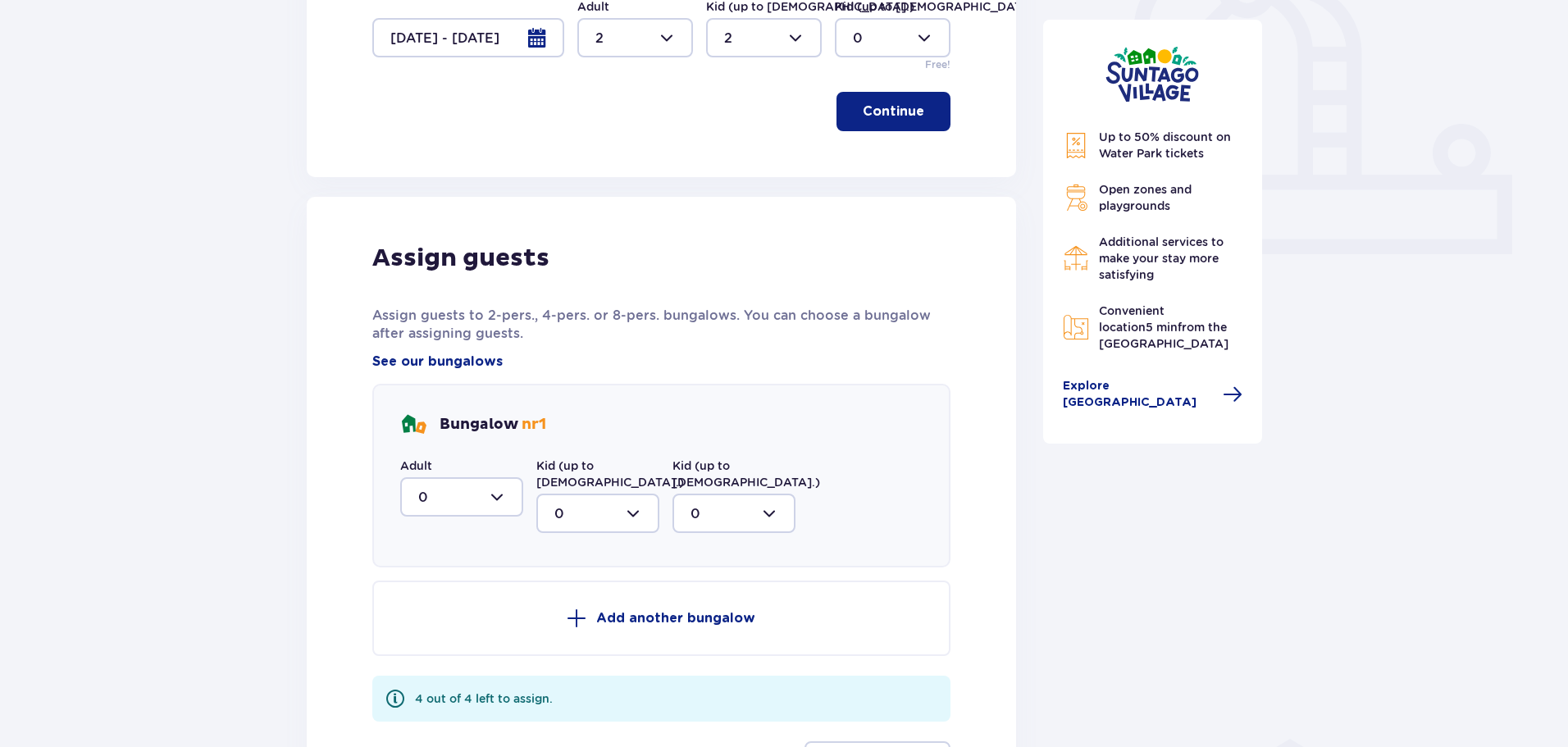
scroll to position [672, 0]
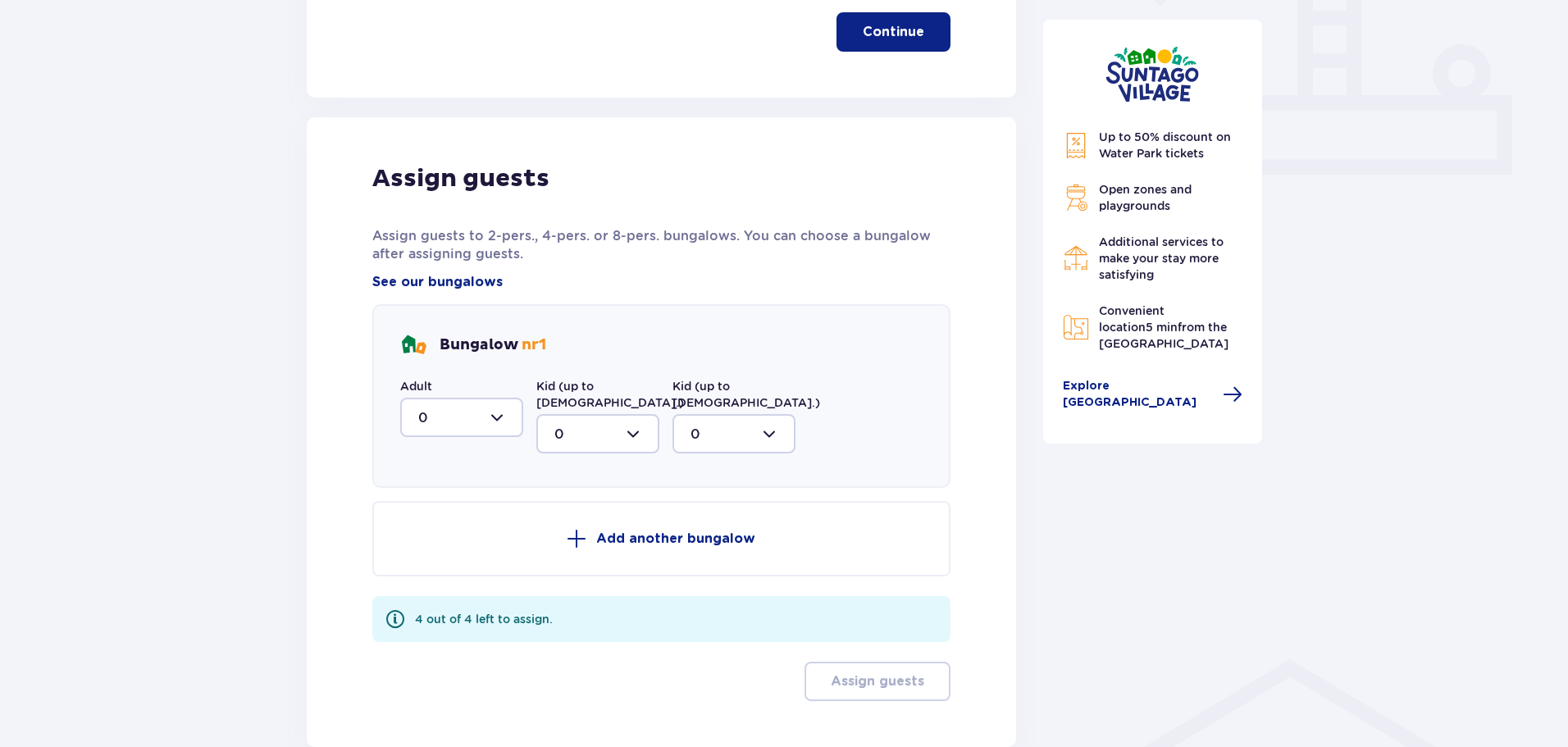
click at [502, 427] on div at bounding box center [461, 417] width 123 height 40
click at [431, 538] on div "2" at bounding box center [461, 536] width 87 height 18
type input "2"
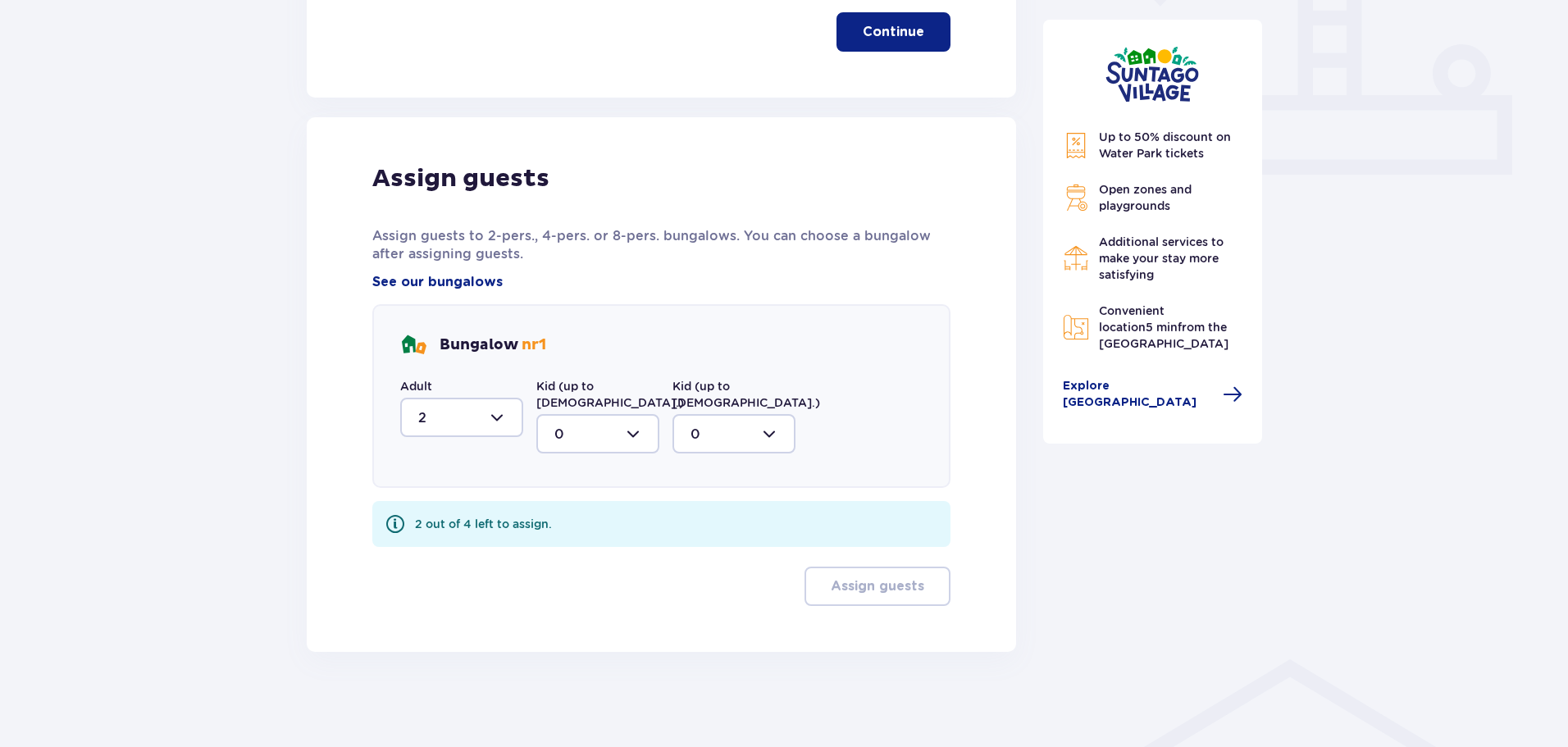
scroll to position [659, 0]
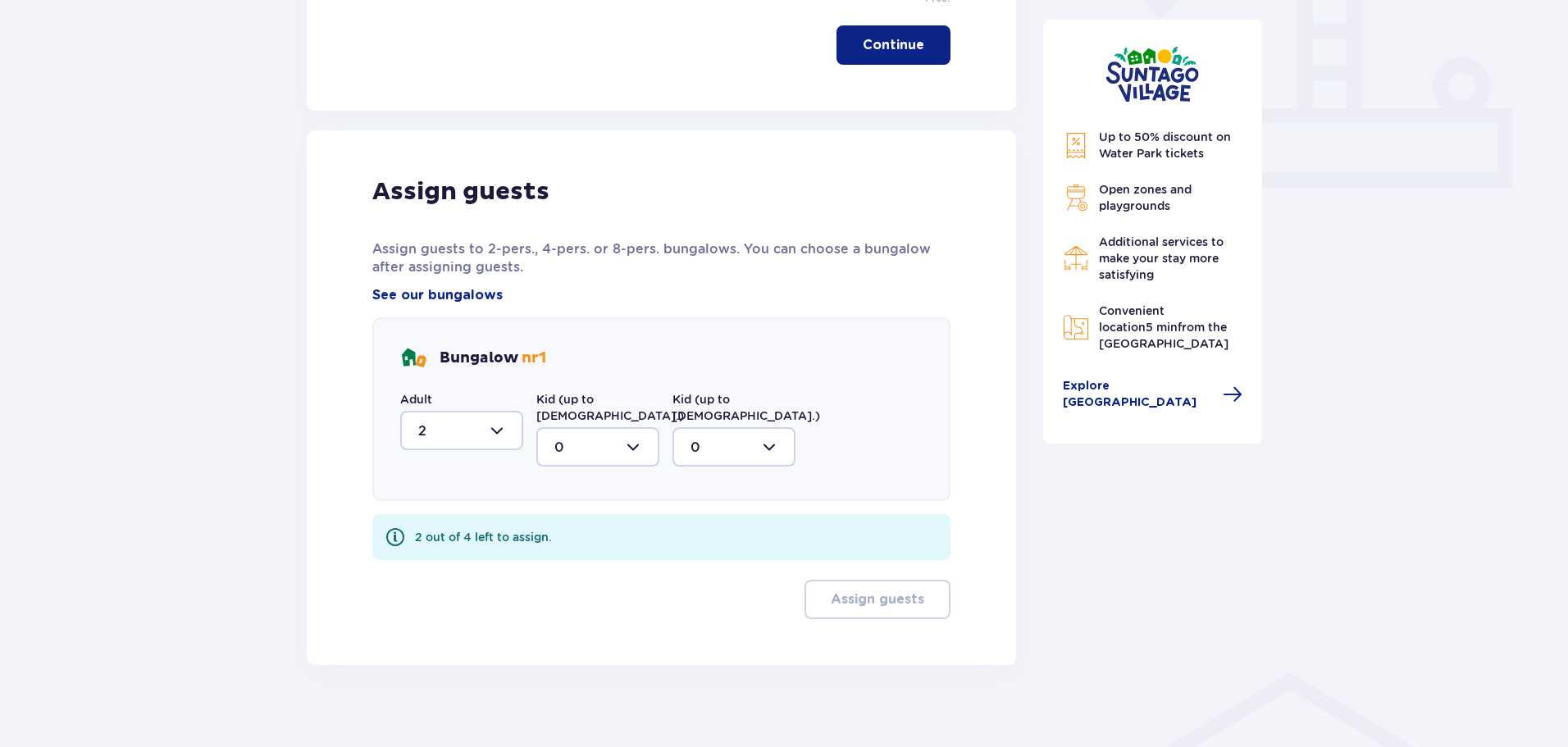
click at [650, 433] on div at bounding box center [597, 447] width 123 height 40
click at [568, 557] on div "2" at bounding box center [597, 565] width 87 height 18
type input "2"
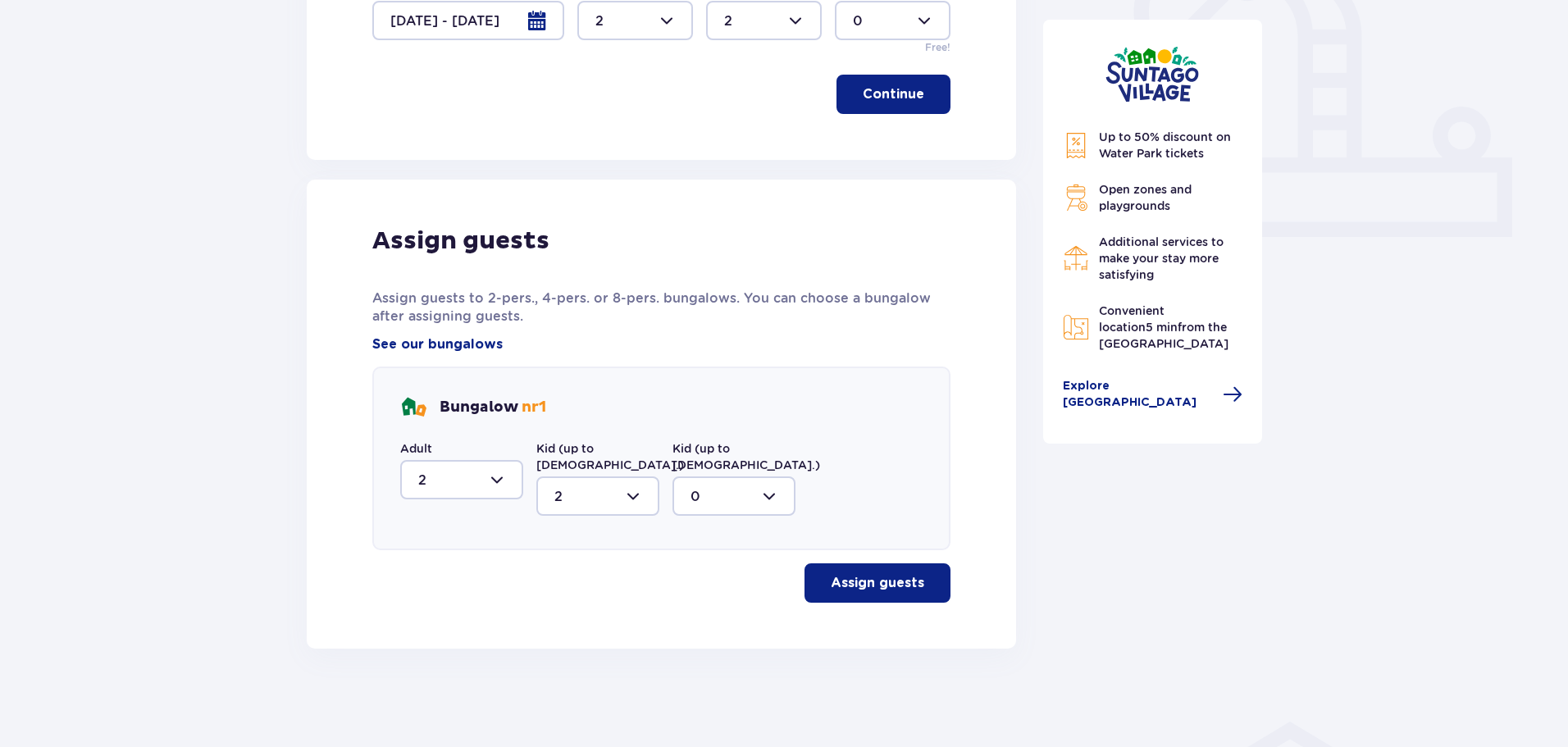
scroll to position [594, 0]
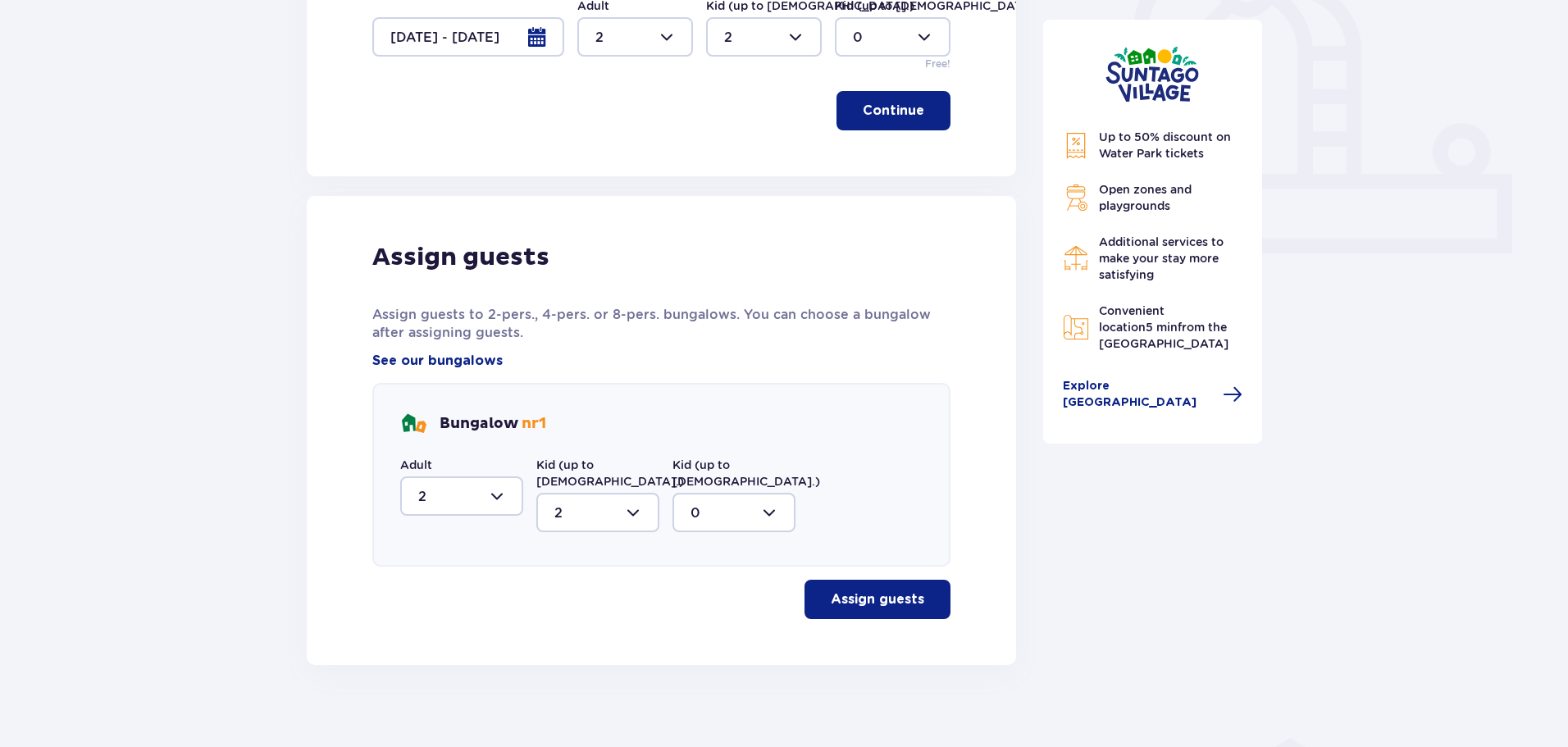
click at [846, 590] on p "Assign guests" at bounding box center [878, 599] width 93 height 18
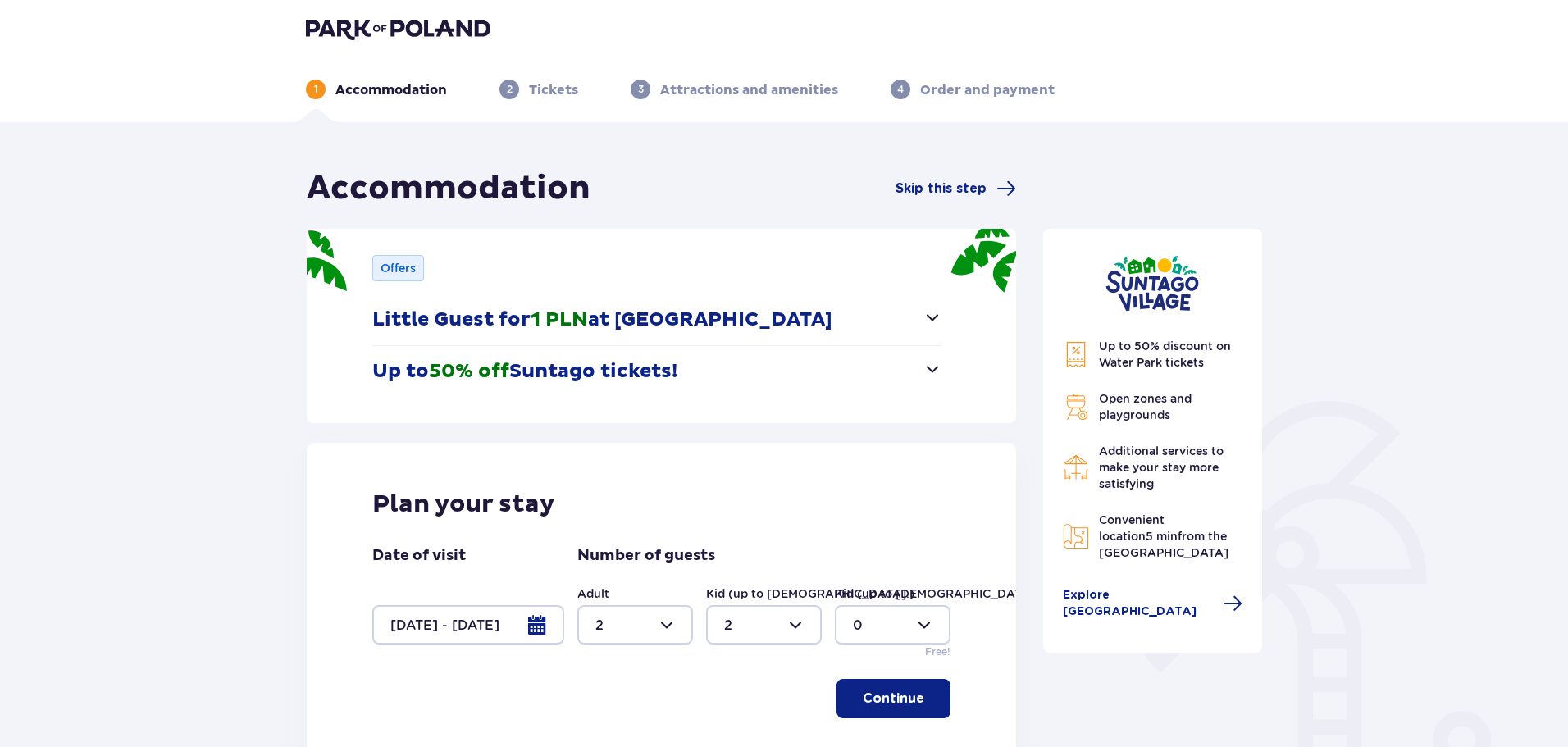
scroll to position [0, 0]
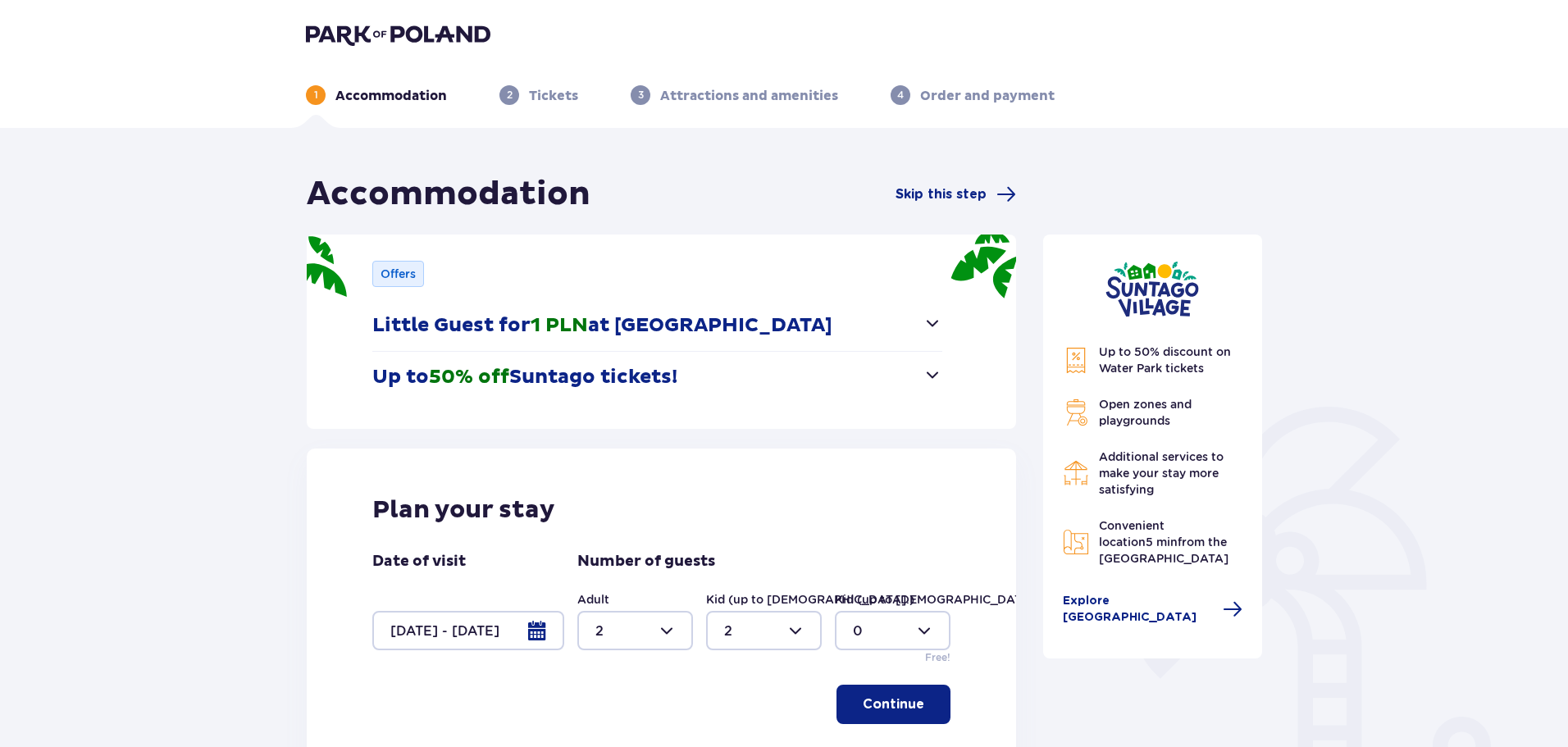
click at [920, 375] on button "Up to 50% off Suntago tickets!" at bounding box center [657, 377] width 570 height 51
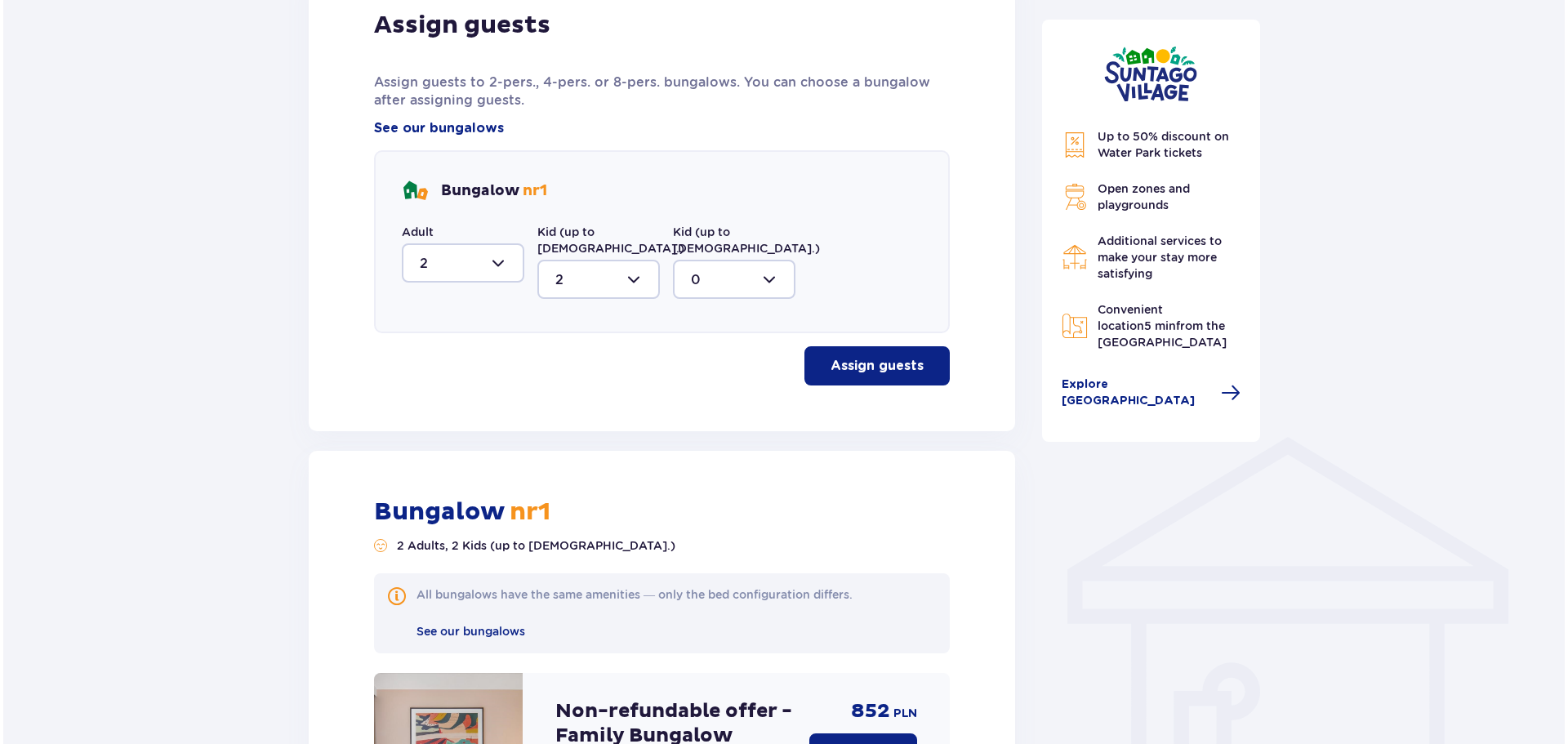
scroll to position [1062, 0]
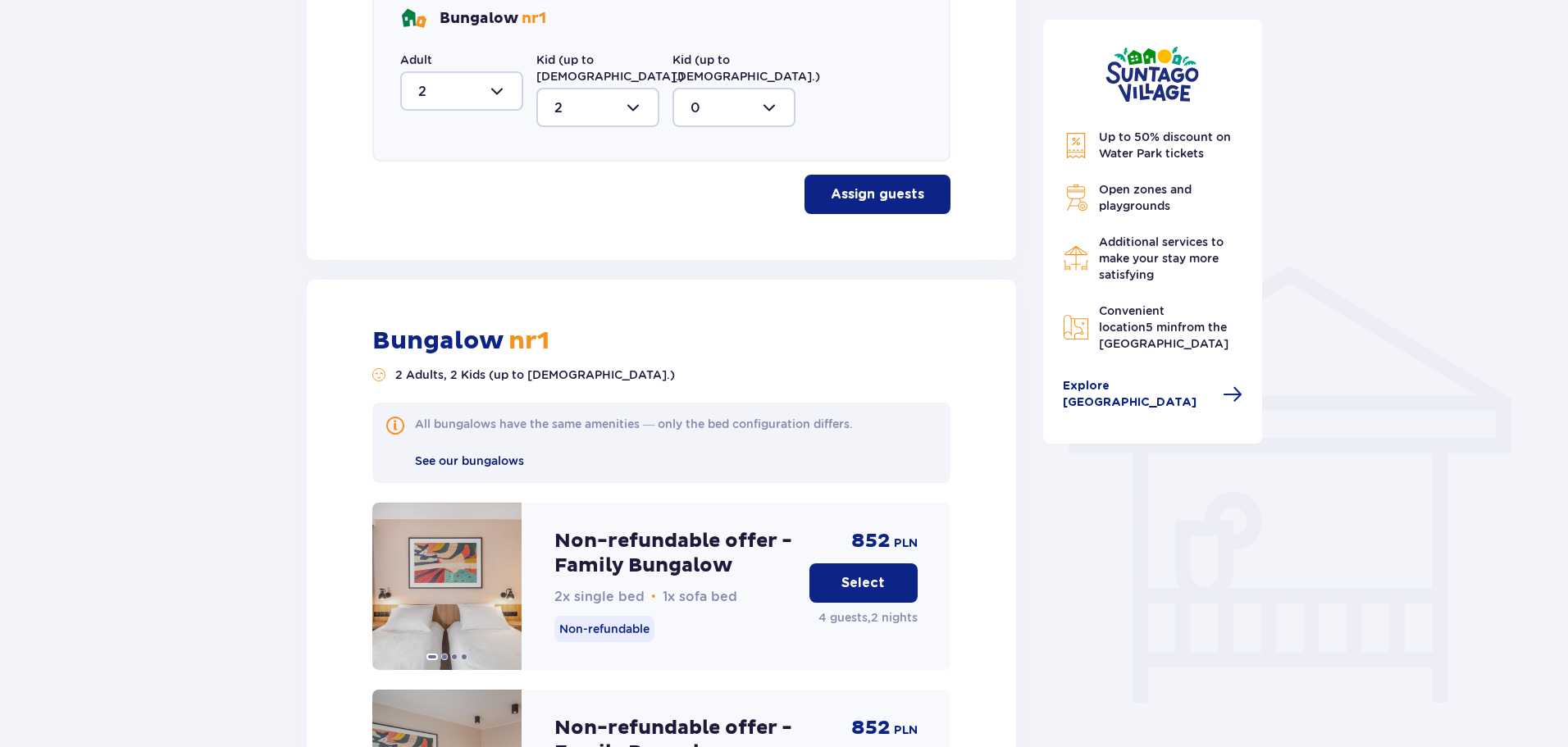
click at [505, 454] on span "See our bungalows" at bounding box center [469, 460] width 109 height 13
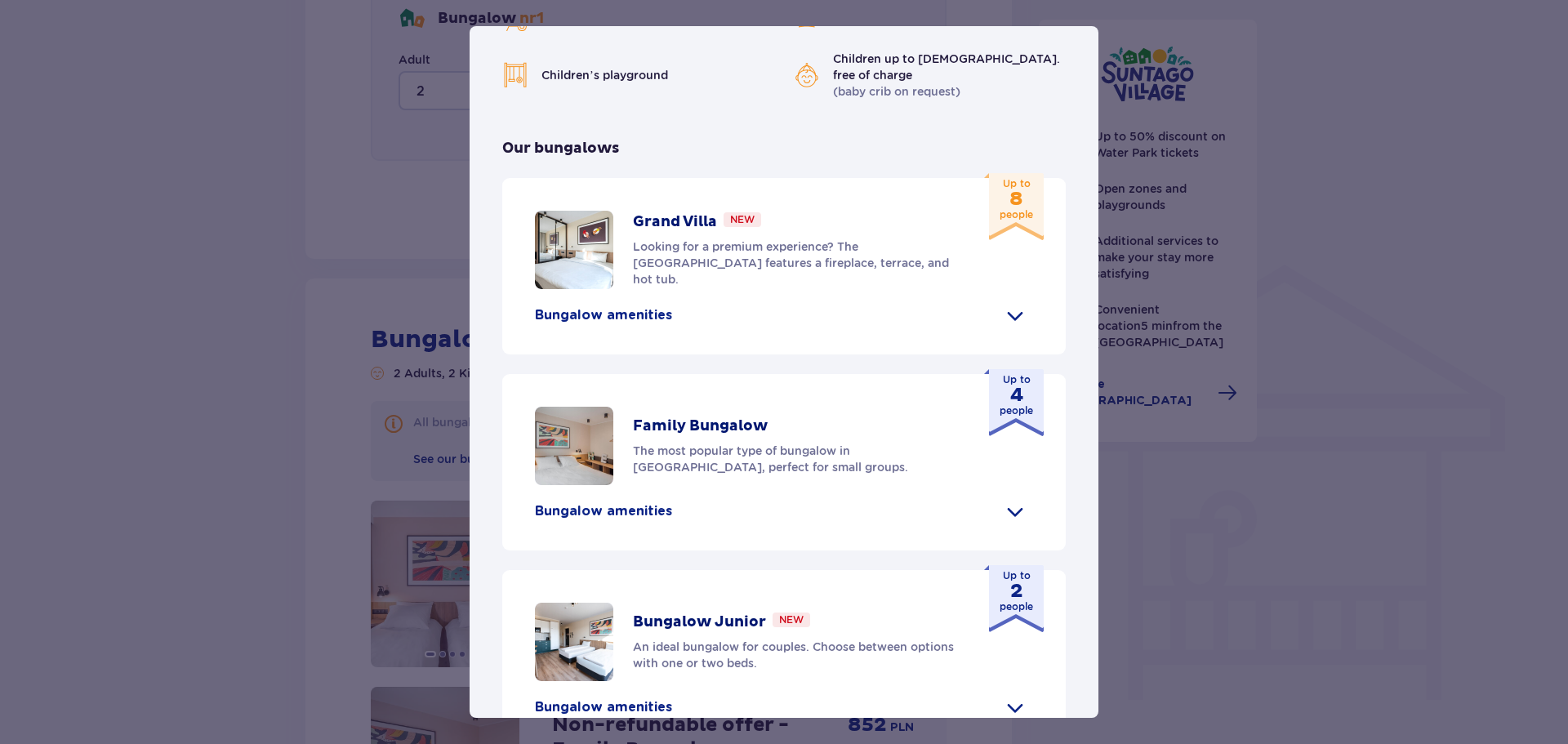
scroll to position [369, 0]
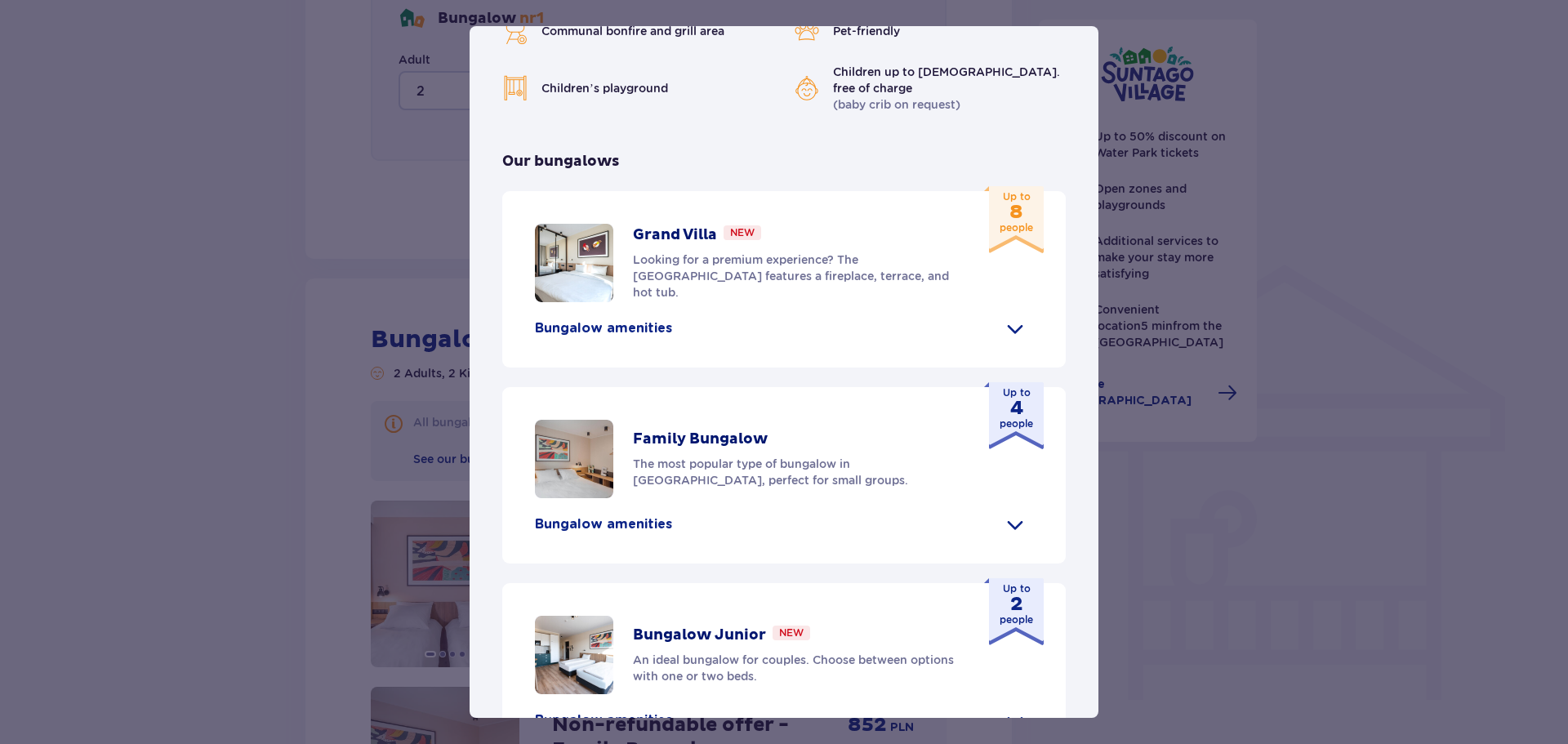
click at [1002, 367] on div "Grand Villa New Looking for a premium experience? The Grand Villa features a fi…" at bounding box center [784, 280] width 563 height 177
click at [1002, 342] on span at bounding box center [1014, 328] width 26 height 26
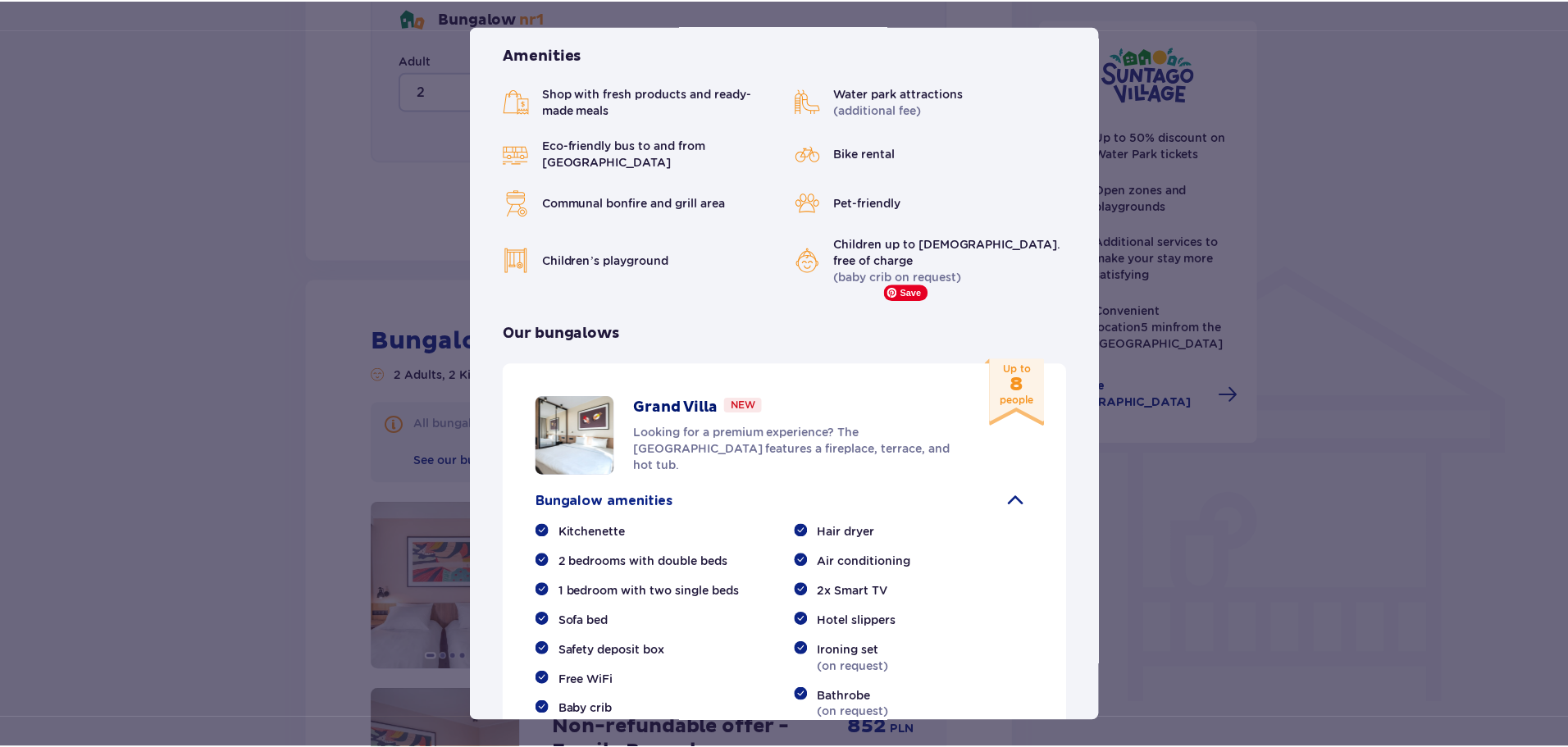
scroll to position [42, 0]
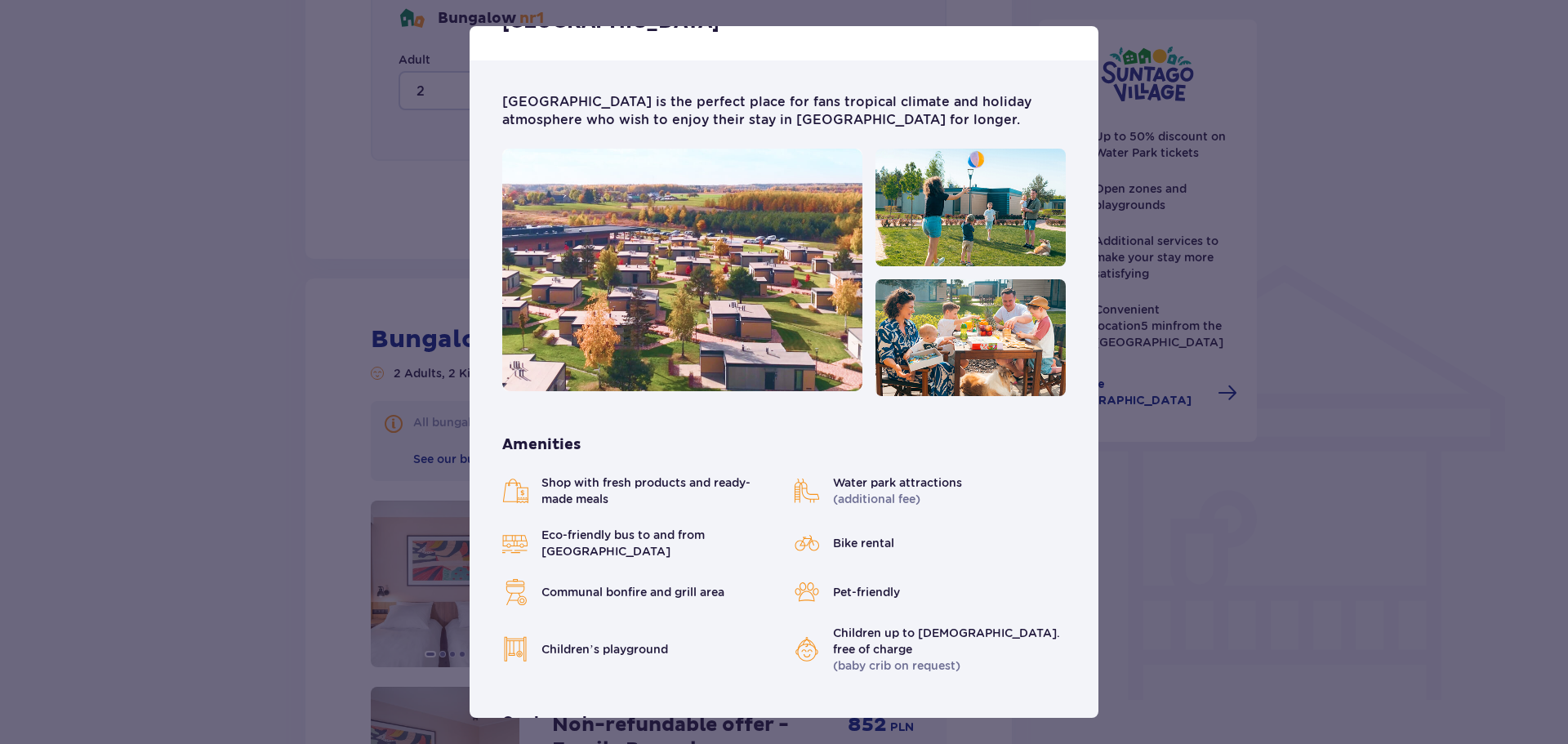
click at [1255, 352] on div "Suntago Village Suntago Village is the perfect place for fans tropical climate …" at bounding box center [784, 372] width 1568 height 744
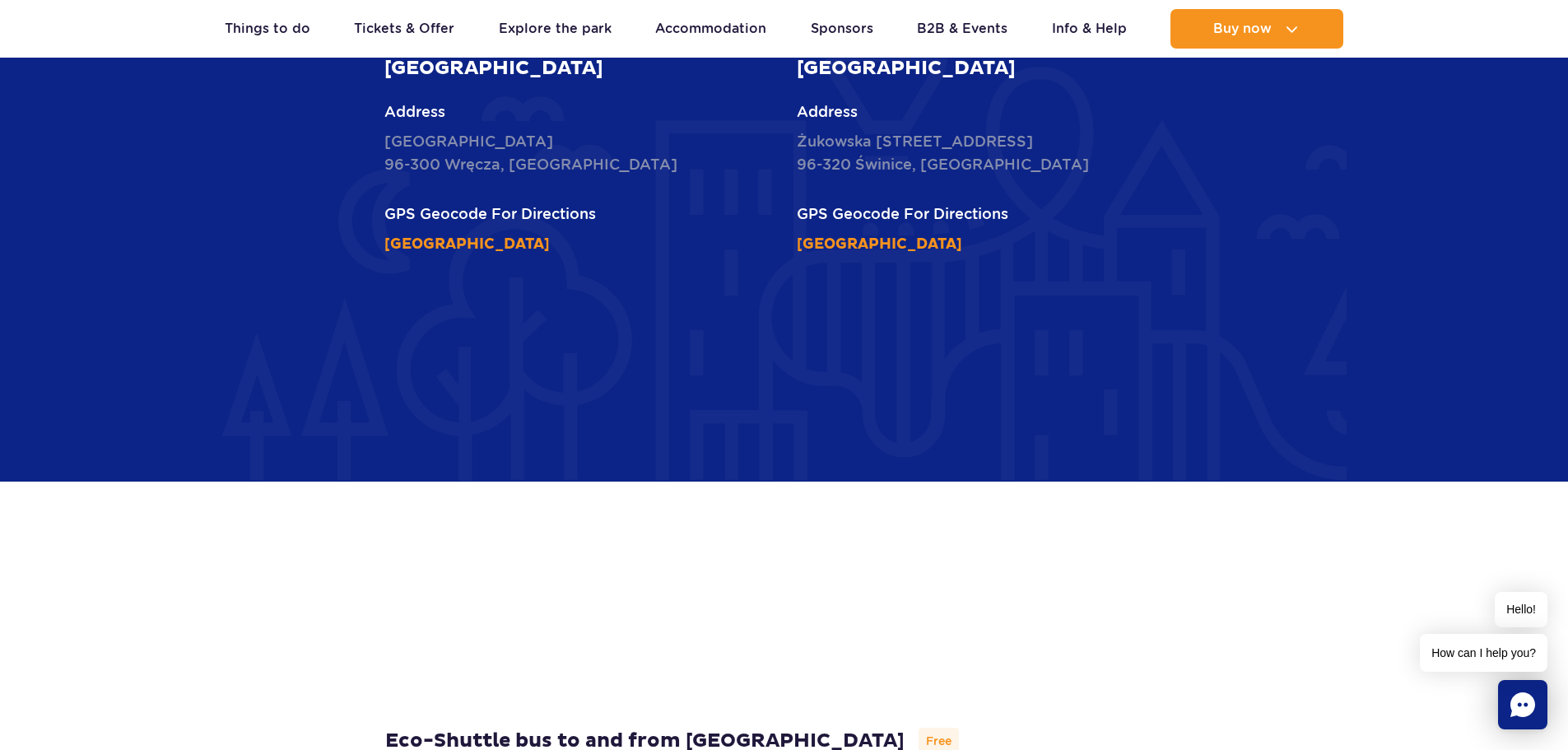
scroll to position [4362, 0]
